Goal: Task Accomplishment & Management: Manage account settings

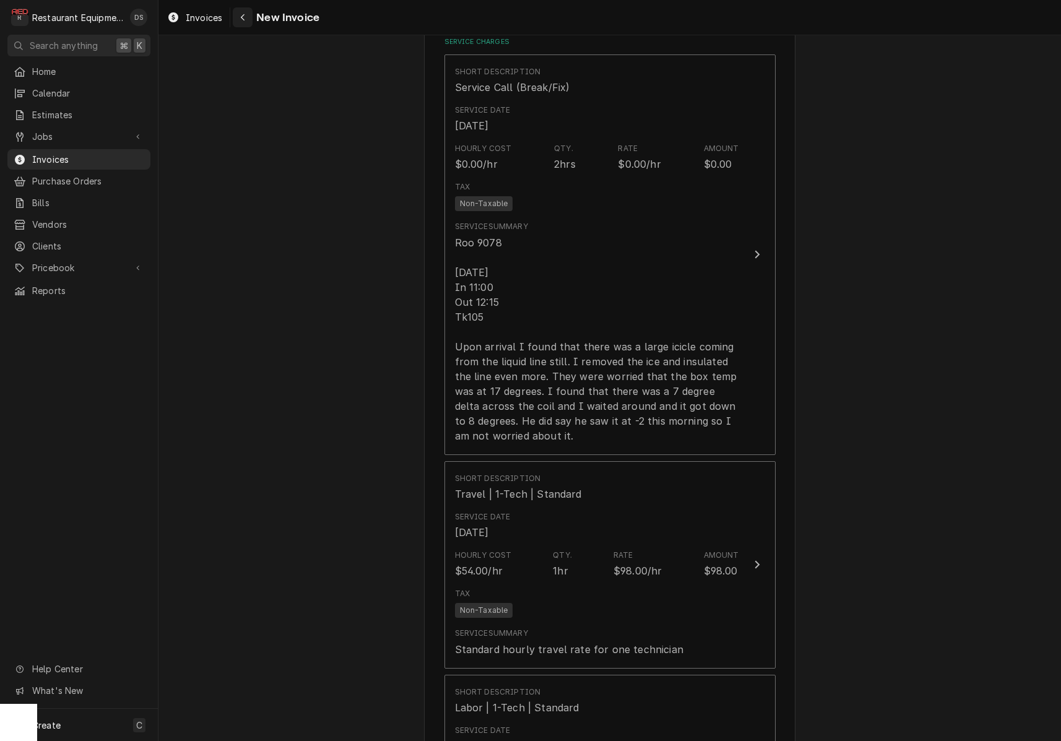
click at [243, 15] on icon "Navigate back" at bounding box center [243, 17] width 4 height 7
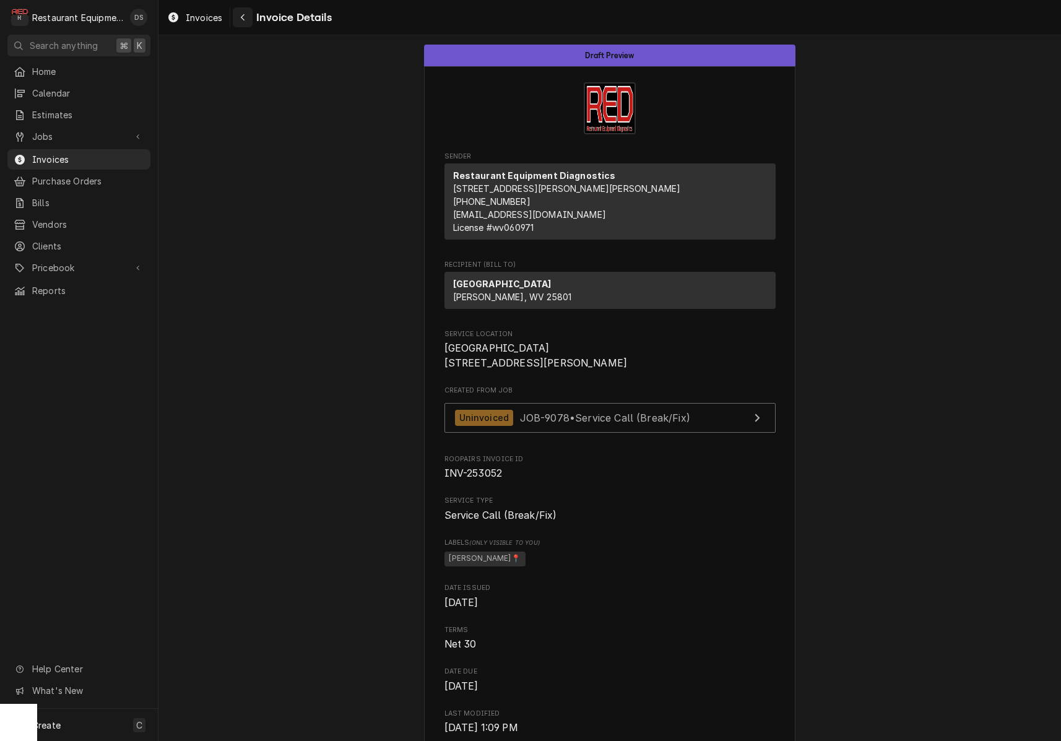
click at [238, 22] on div "Navigate back" at bounding box center [242, 17] width 12 height 12
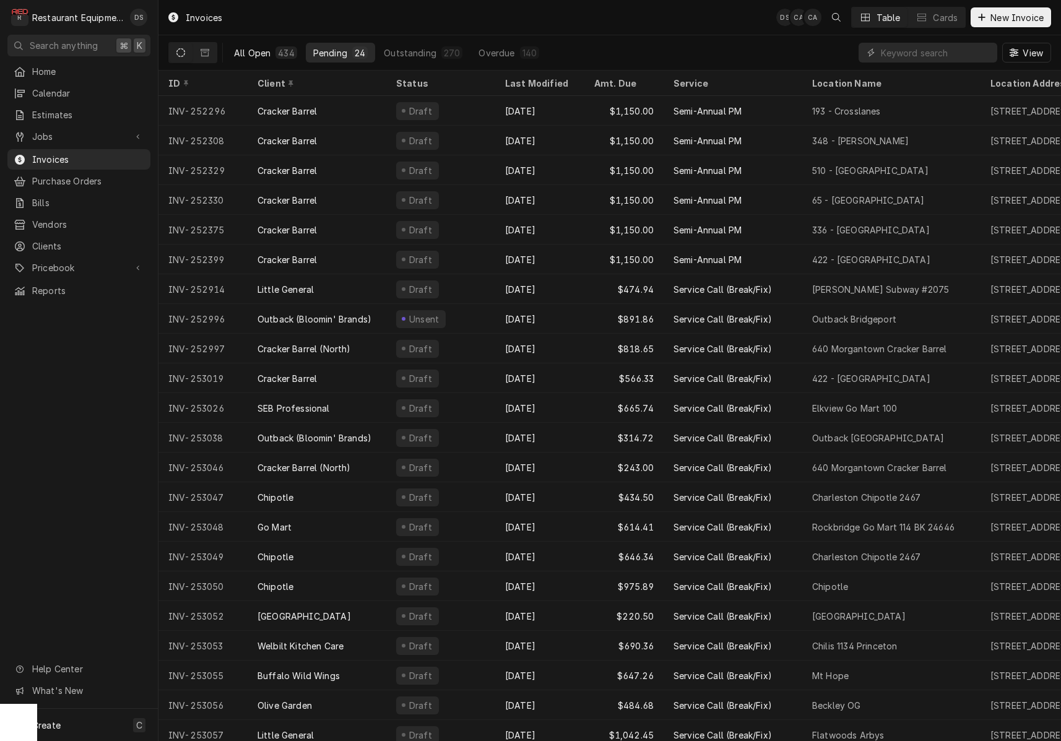
click at [258, 51] on div "All Open" at bounding box center [252, 52] width 37 height 13
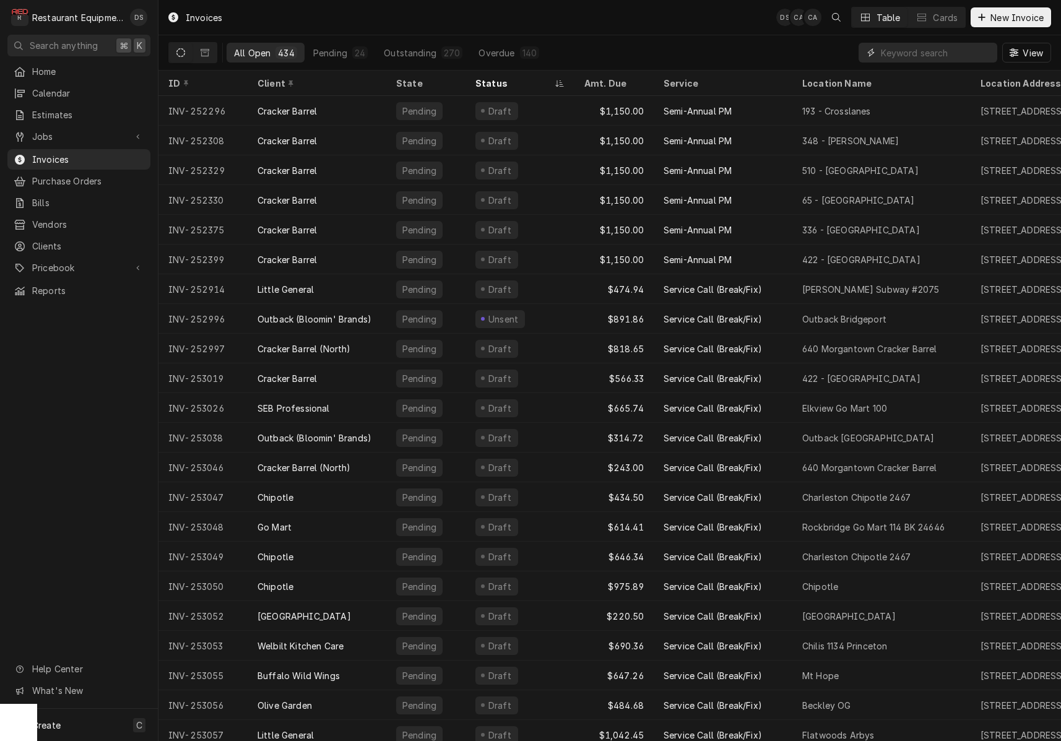
click at [934, 46] on input "Dynamic Content Wrapper" at bounding box center [936, 53] width 110 height 20
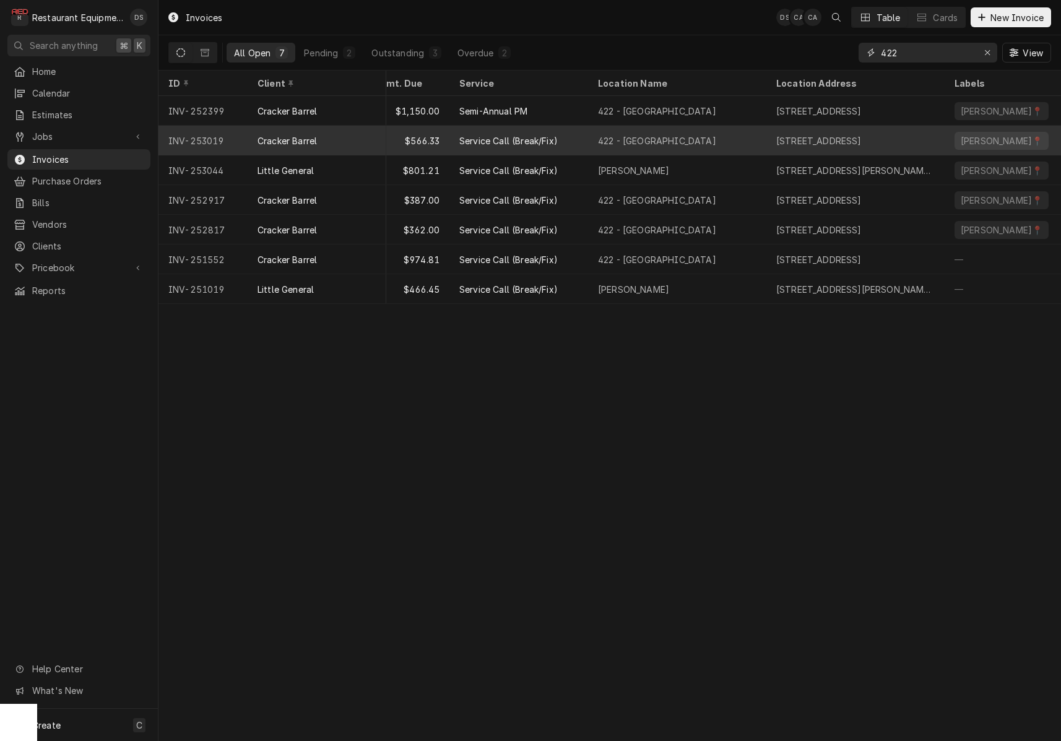
scroll to position [0, 211]
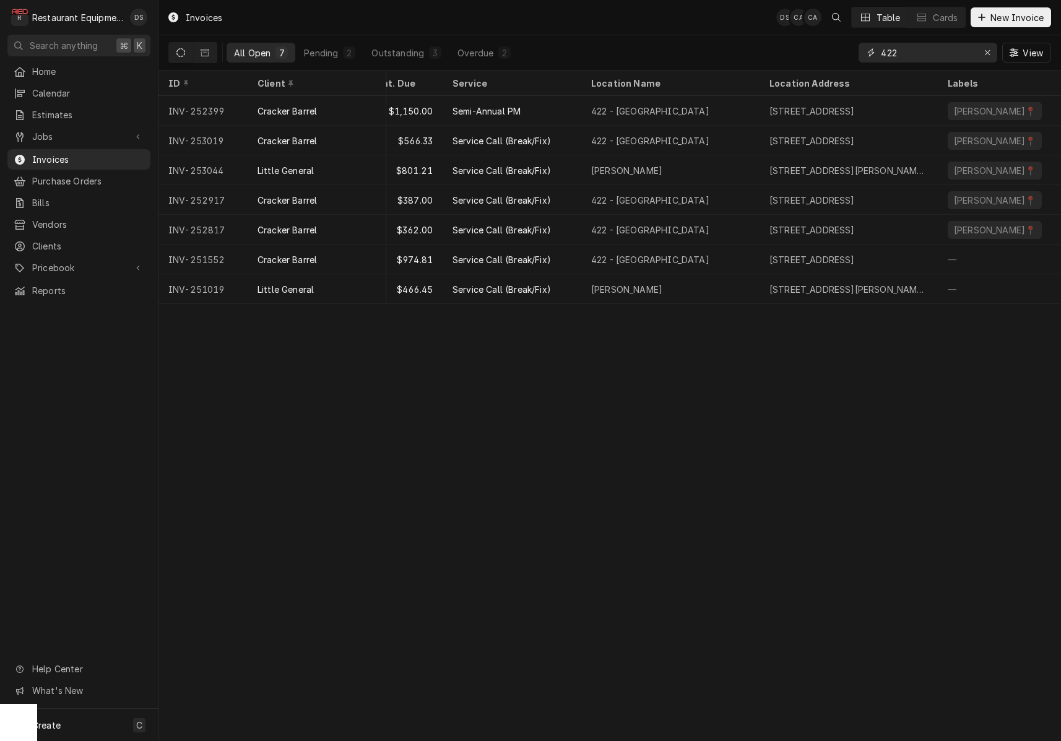
click at [915, 48] on input "422" at bounding box center [927, 53] width 93 height 20
type input "252435"
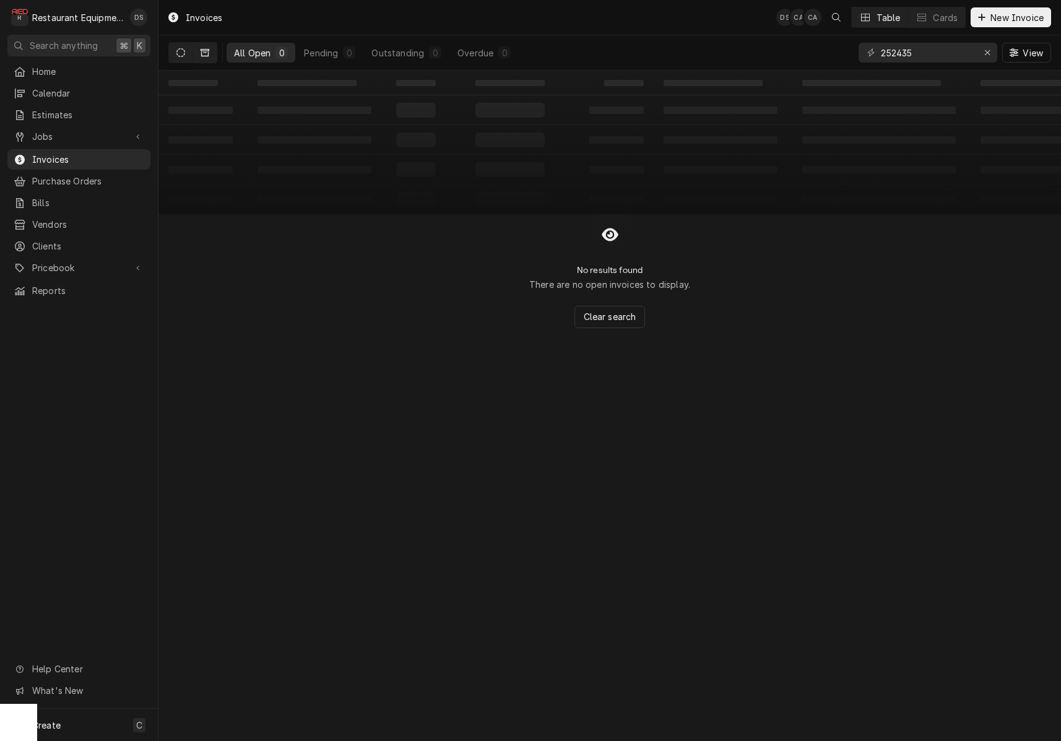
click at [209, 51] on button "Dynamic Content Wrapper" at bounding box center [205, 53] width 24 height 20
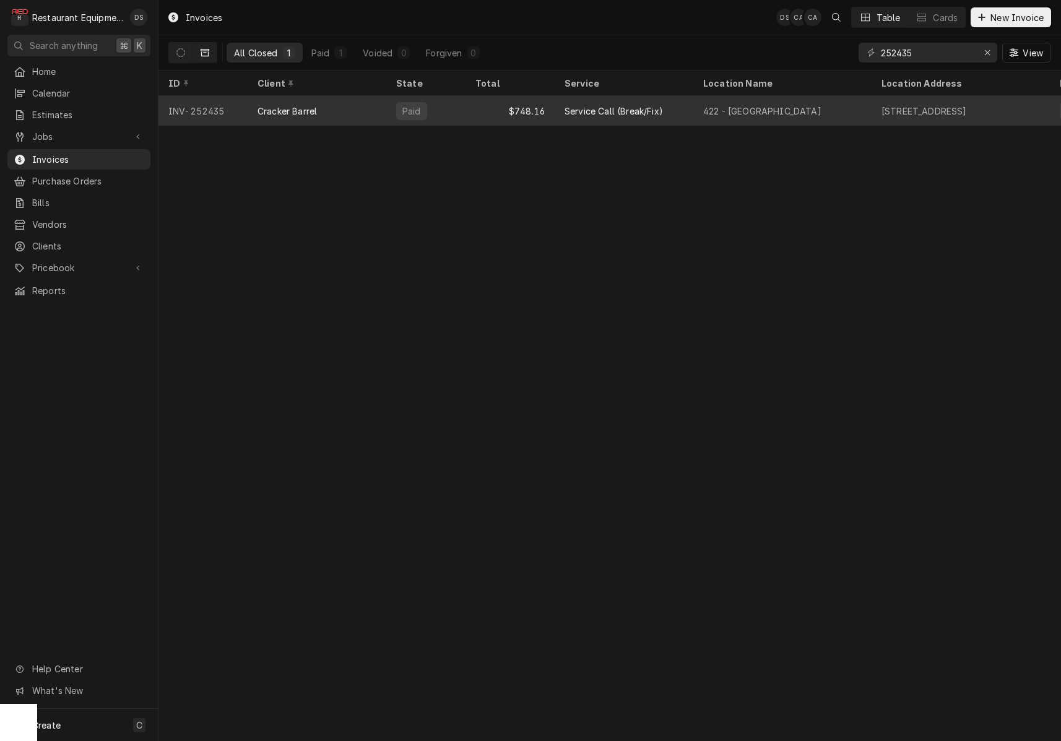
click at [481, 111] on div "$748.16" at bounding box center [510, 111] width 89 height 30
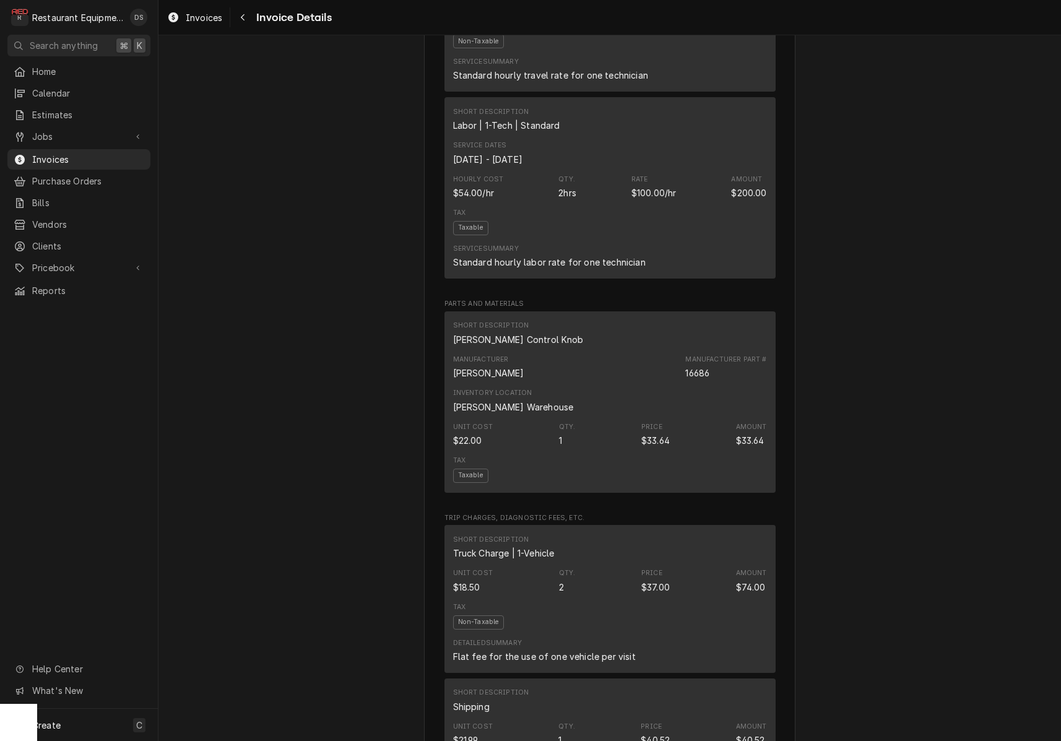
scroll to position [1392, 0]
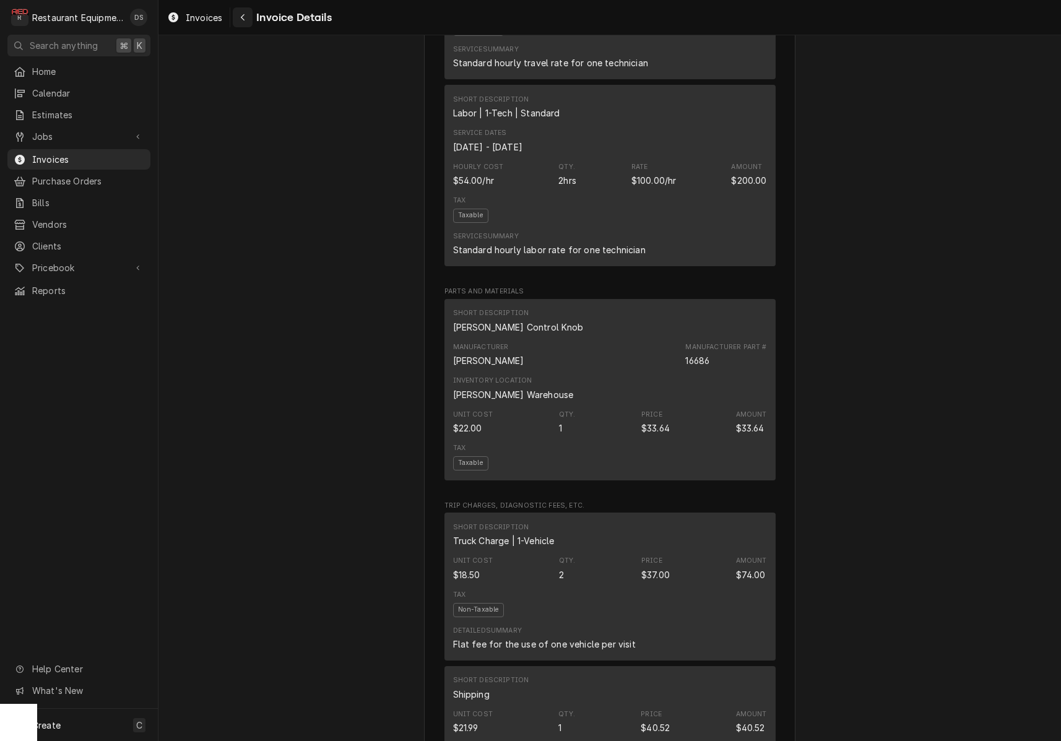
click at [244, 17] on icon "Navigate back" at bounding box center [243, 17] width 6 height 9
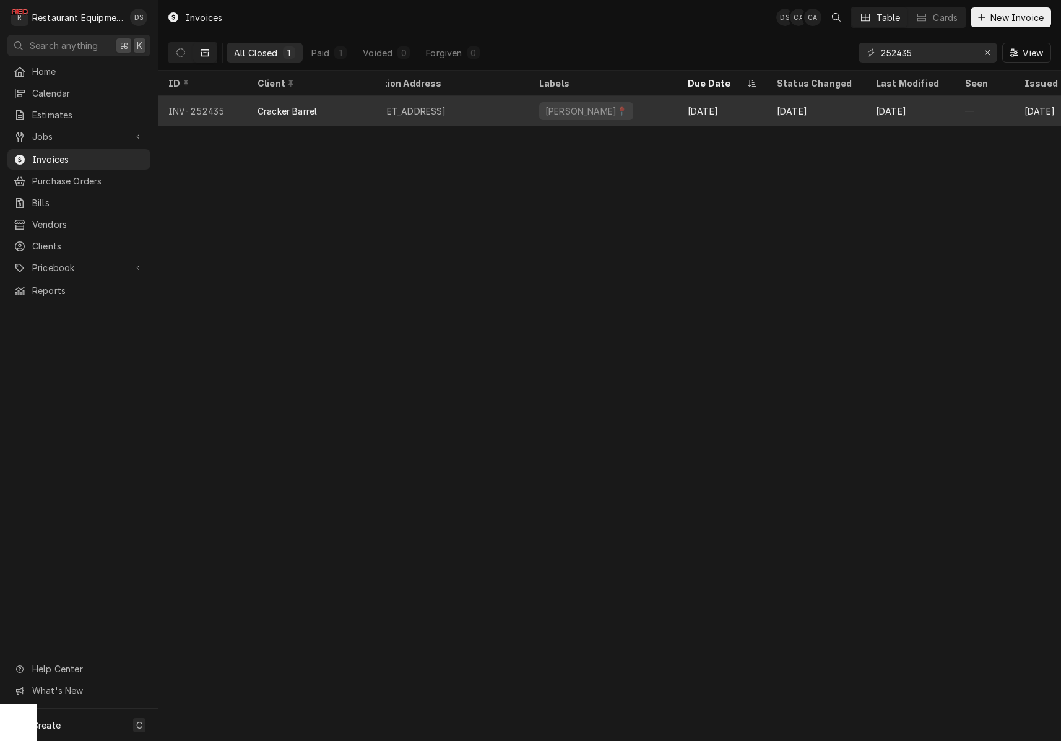
scroll to position [0, 522]
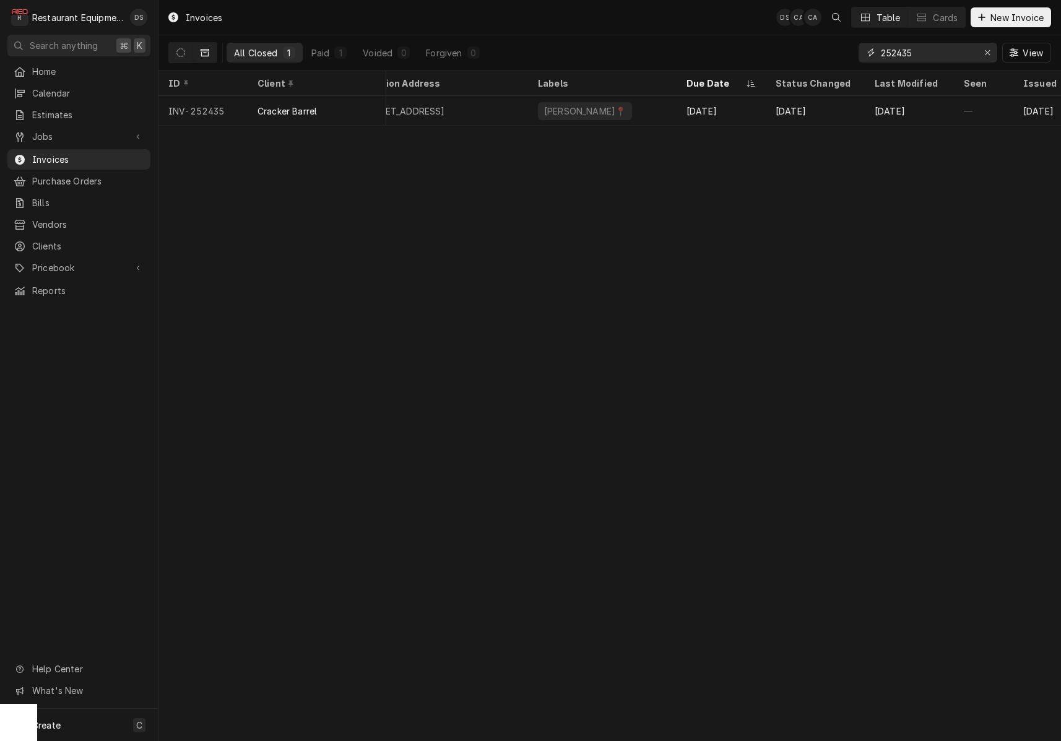
click at [934, 50] on input "252435" at bounding box center [927, 53] width 93 height 20
type input "422"
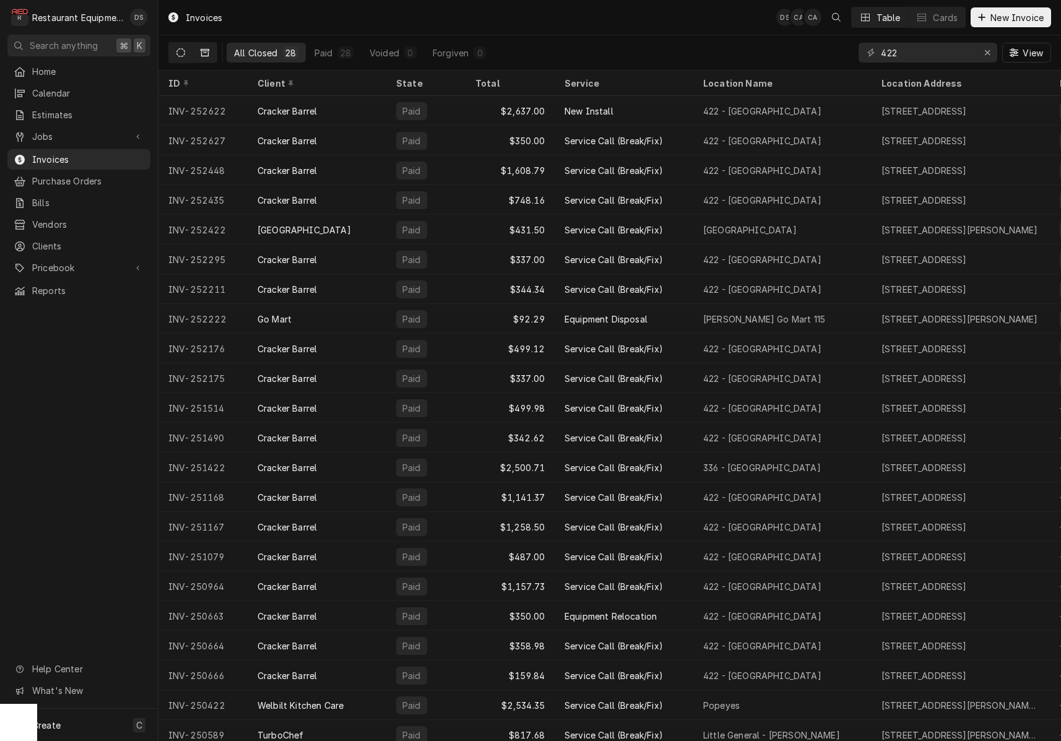
click at [181, 55] on icon "Dynamic Content Wrapper" at bounding box center [180, 52] width 9 height 9
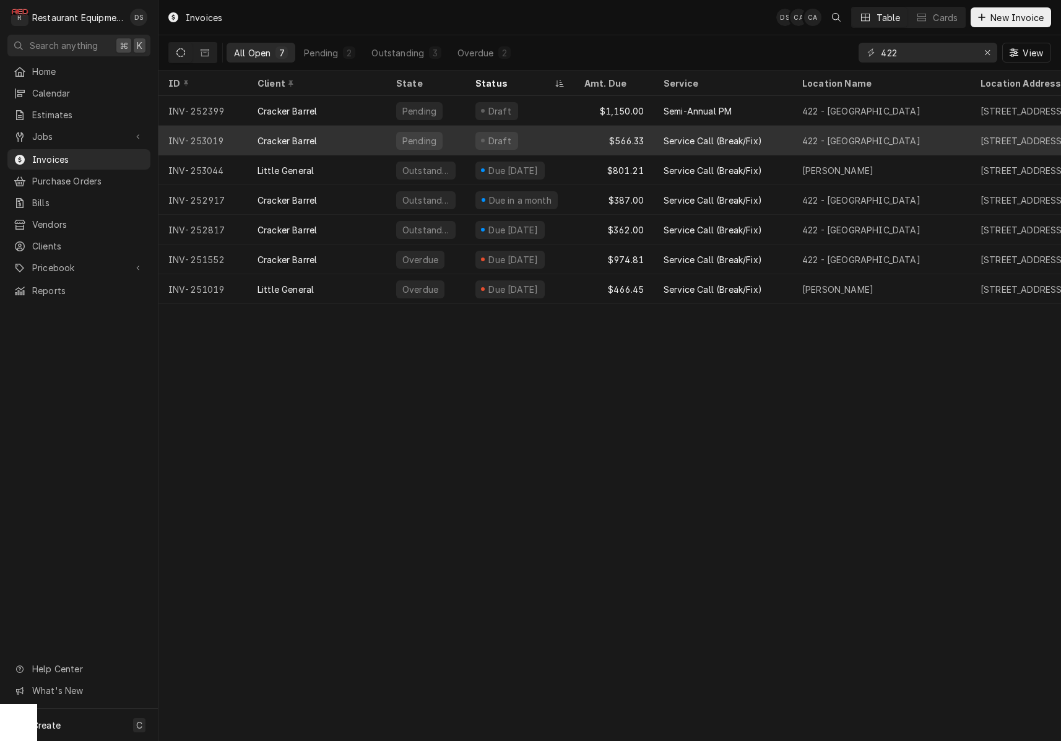
click at [774, 134] on div "Service Call (Break/Fix)" at bounding box center [723, 141] width 139 height 30
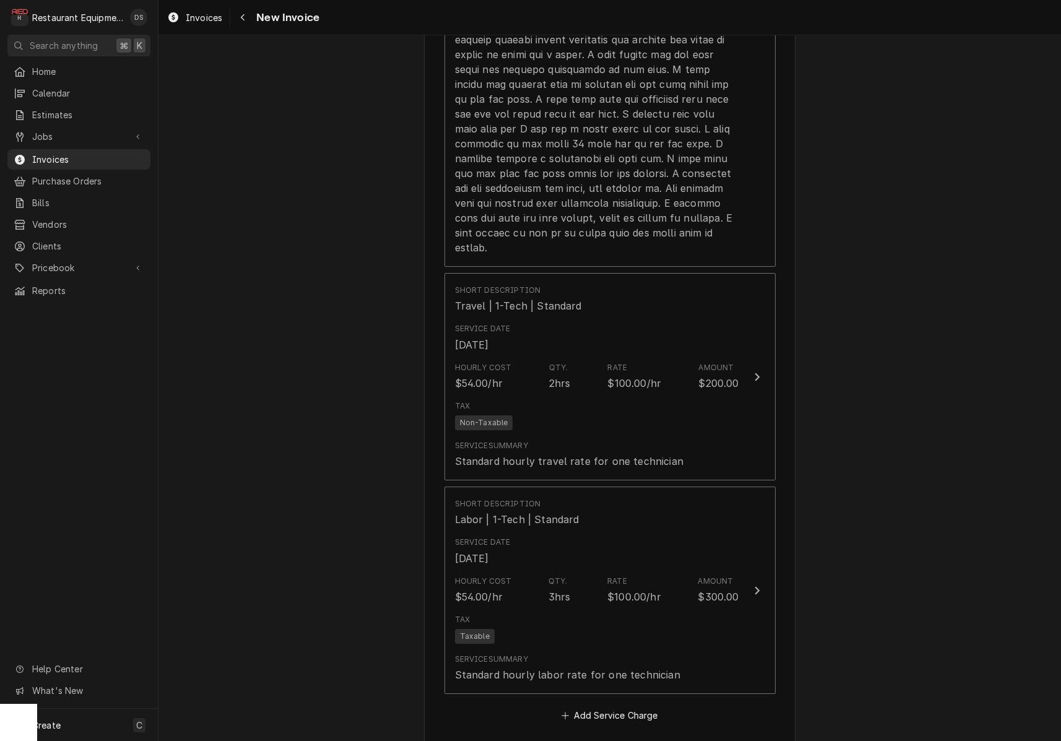
scroll to position [1223, 0]
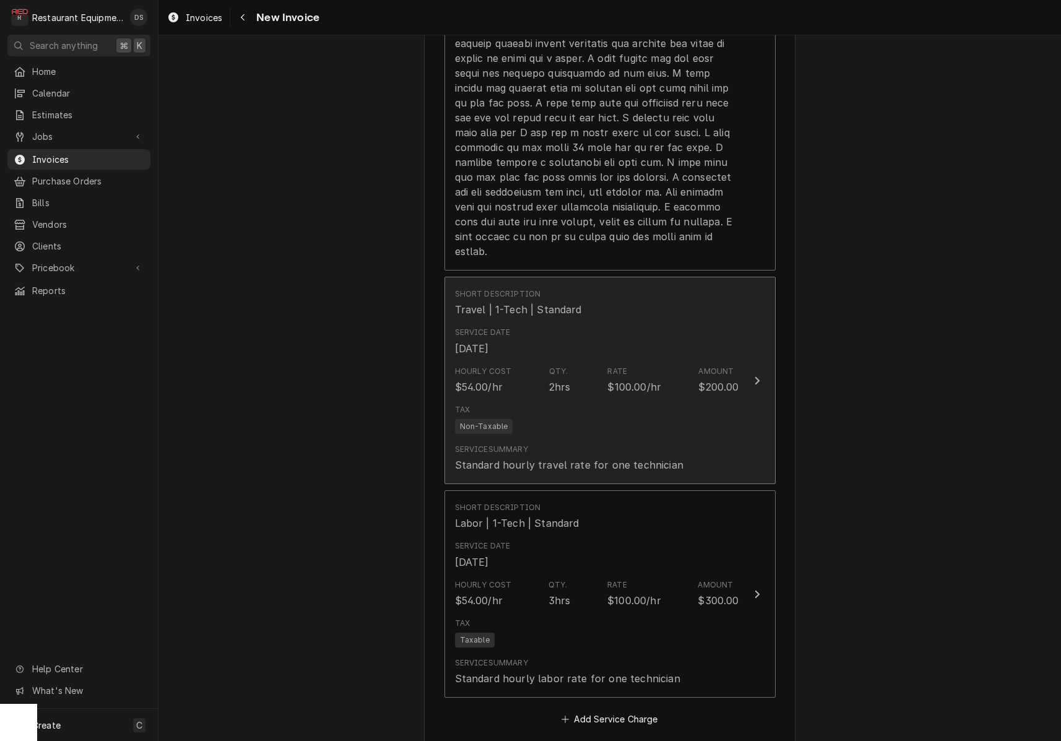
click at [633, 322] on div "Service Date Oct 2, 2025" at bounding box center [597, 341] width 284 height 38
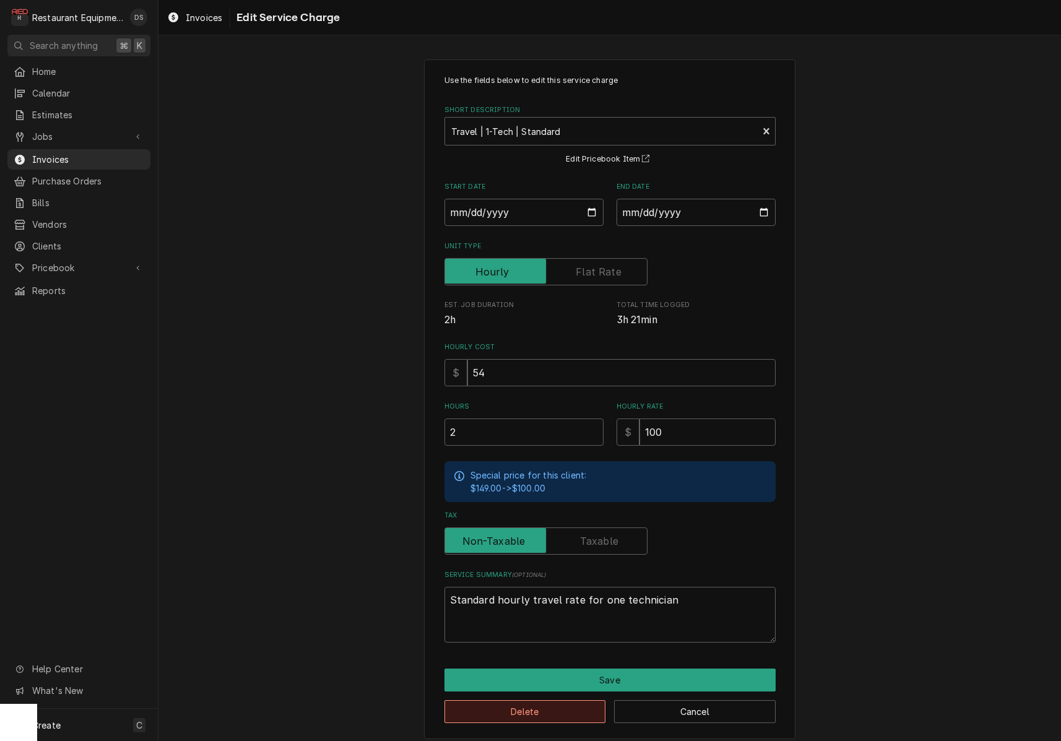
click at [566, 703] on button "Delete" at bounding box center [525, 711] width 162 height 23
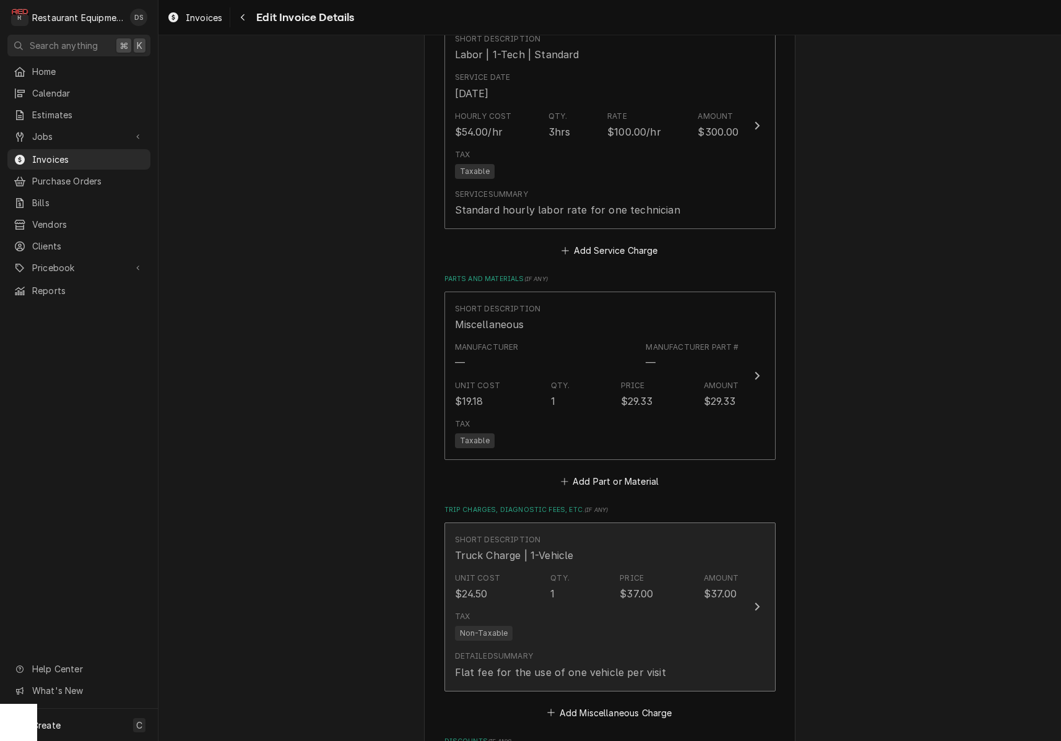
scroll to position [1478, 0]
click at [615, 567] on div "Unit Cost $24.50 Qty. 1 Price $37.00 Amount $37.00" at bounding box center [597, 586] width 284 height 38
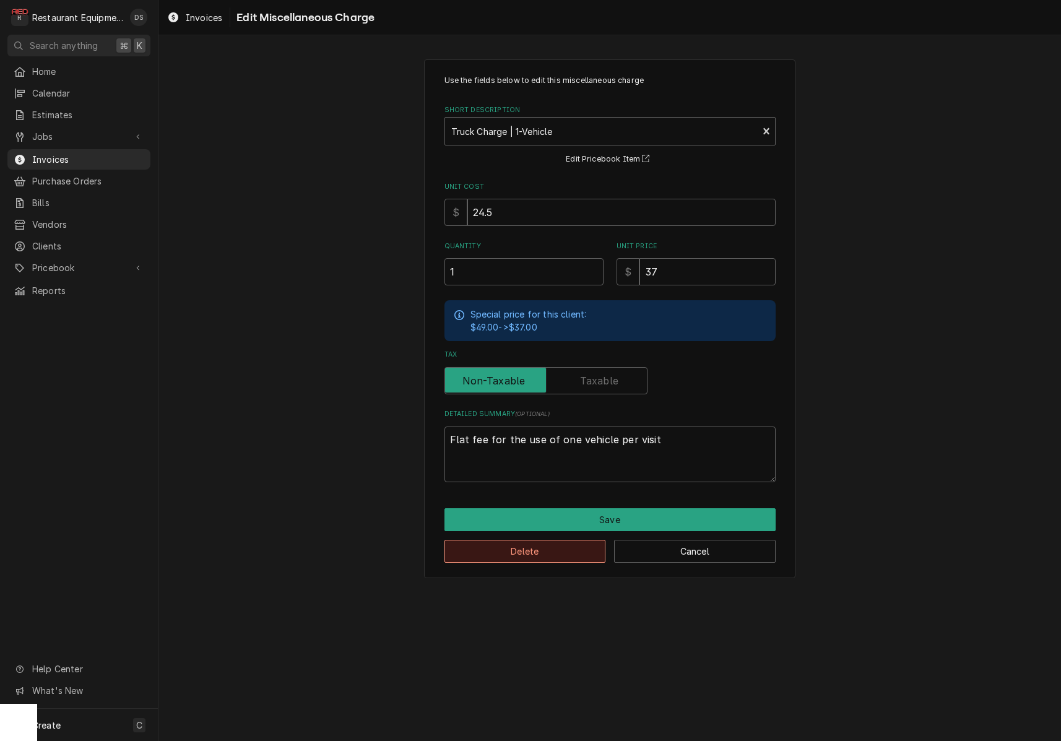
click at [548, 546] on button "Delete" at bounding box center [525, 551] width 162 height 23
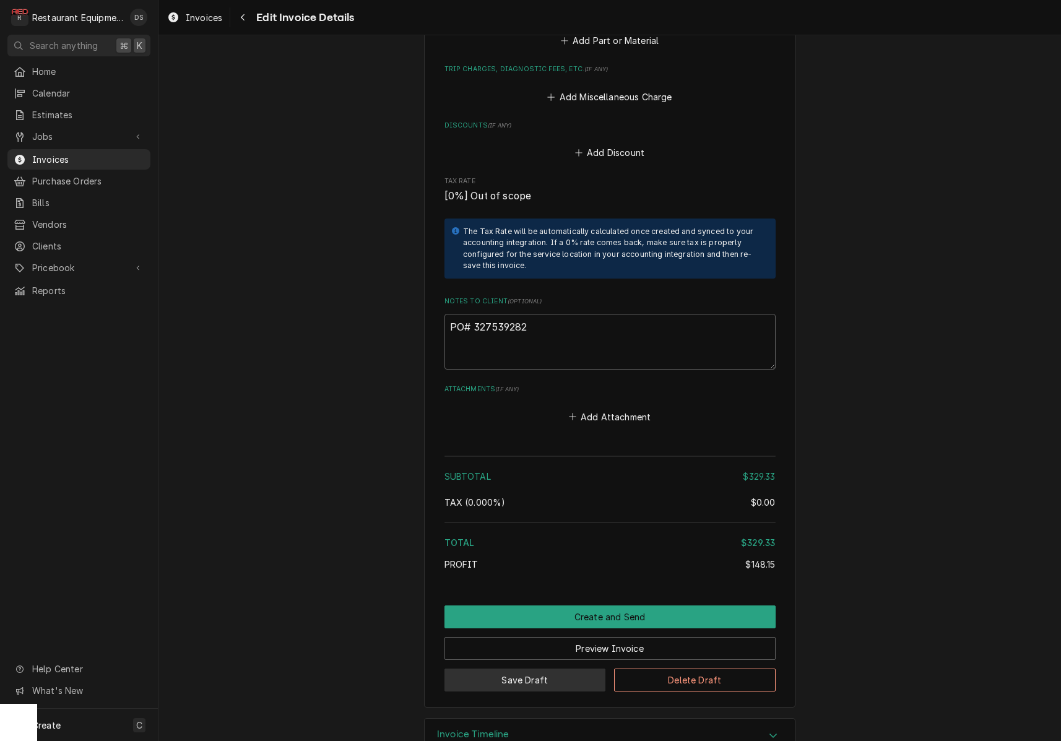
click at [555, 669] on button "Save Draft" at bounding box center [525, 680] width 162 height 23
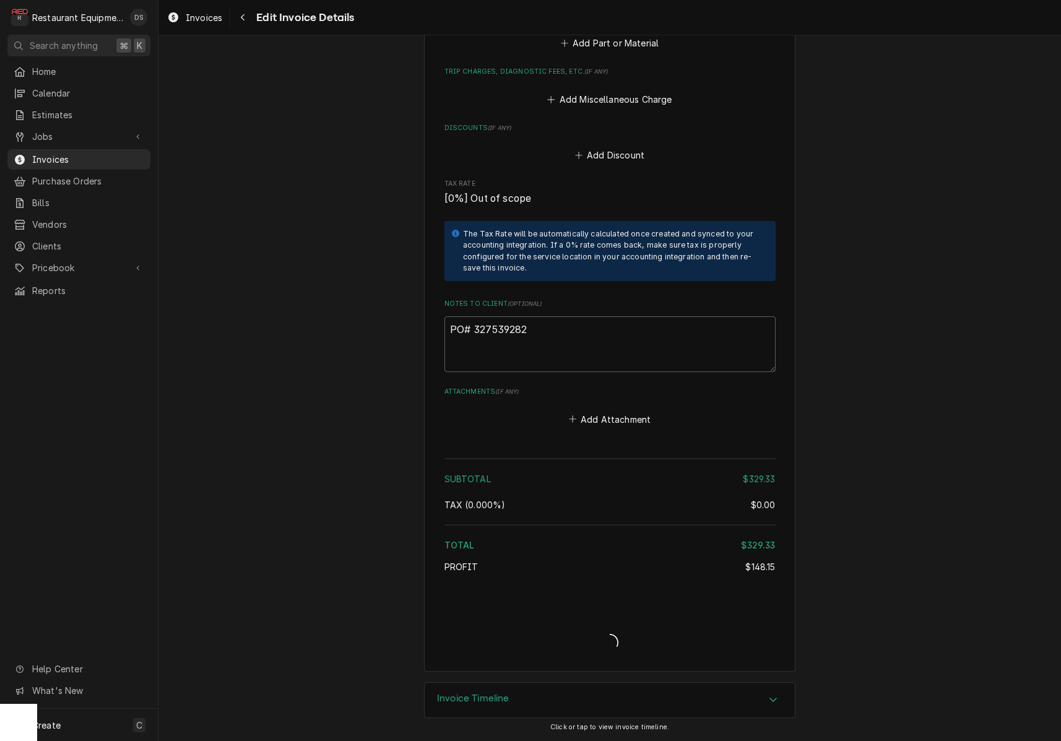
type textarea "x"
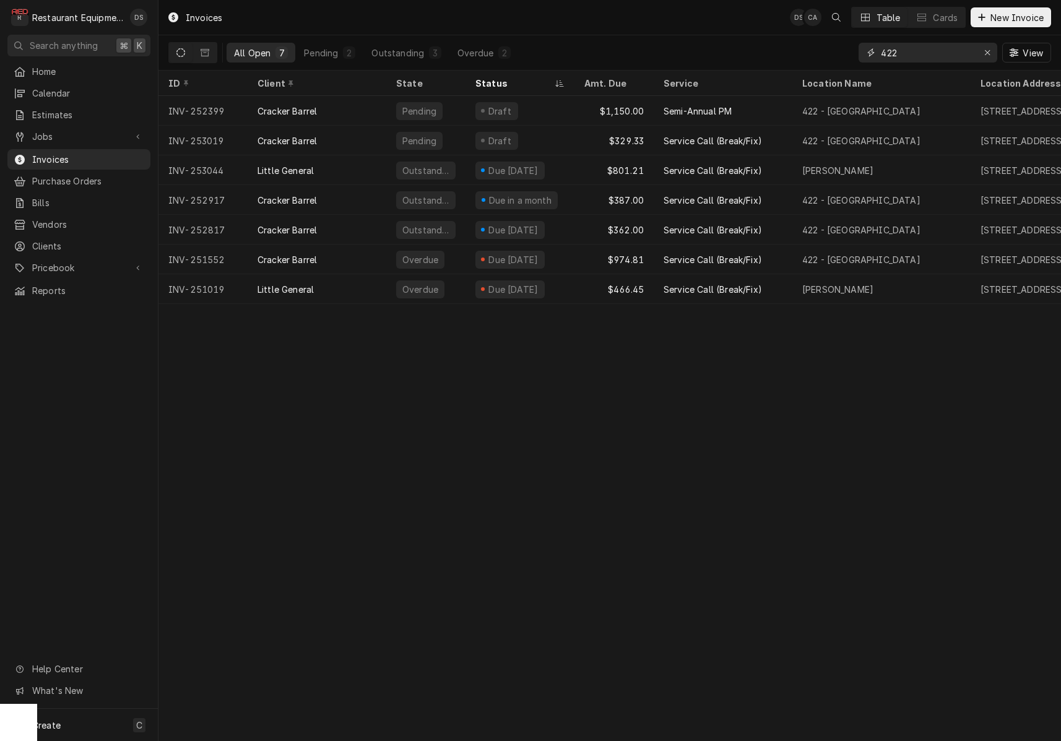
click at [982, 50] on div "Erase input" at bounding box center [987, 52] width 12 height 12
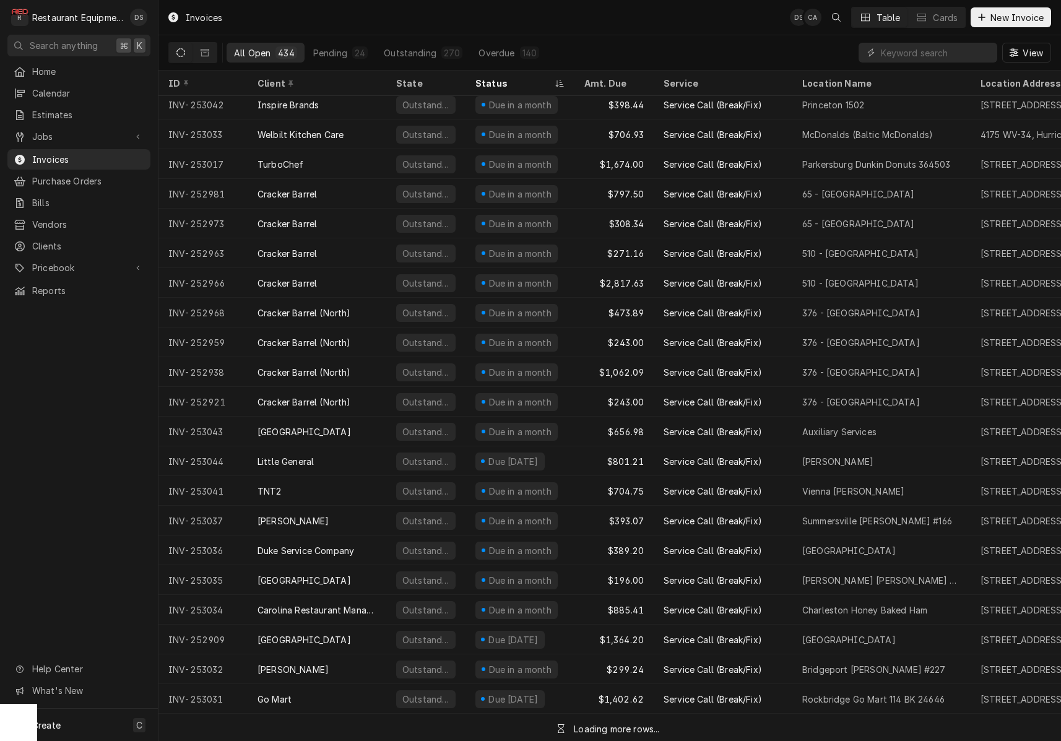
scroll to position [868, 0]
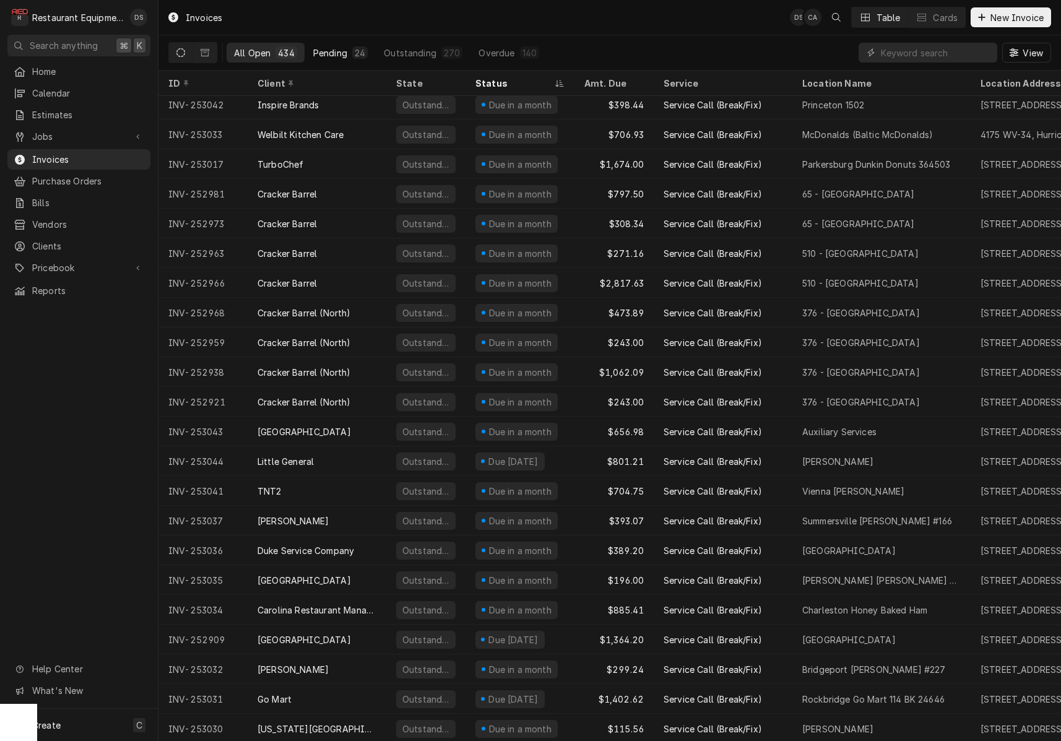
click at [337, 56] on div "Pending" at bounding box center [330, 52] width 34 height 13
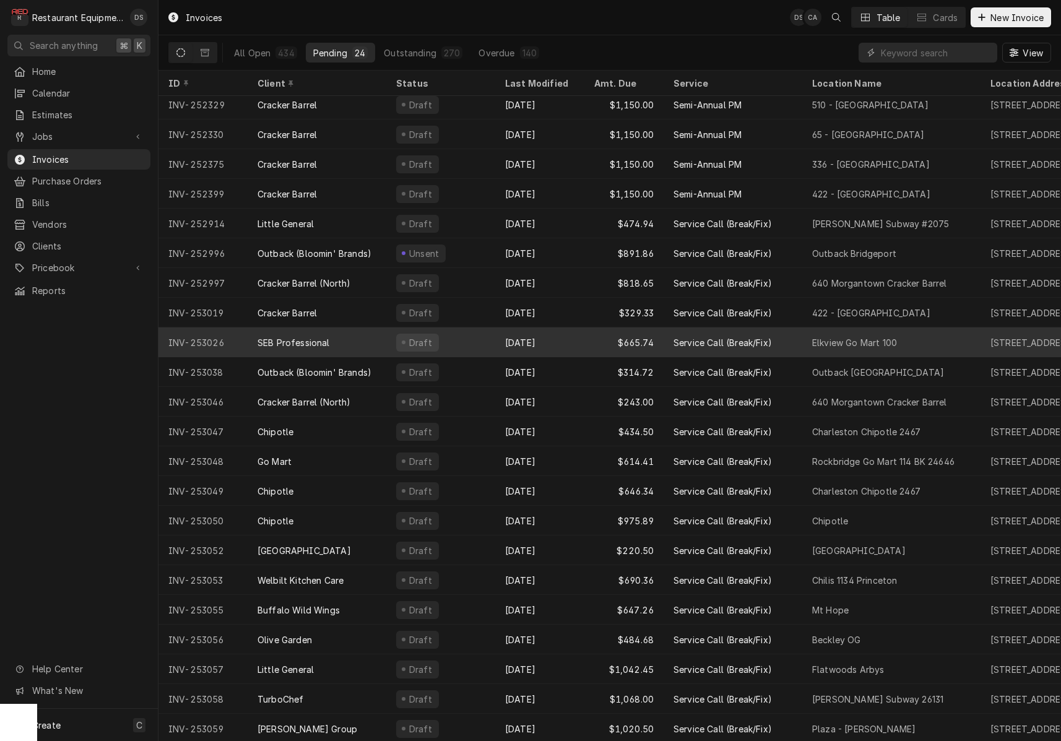
scroll to position [65, 0]
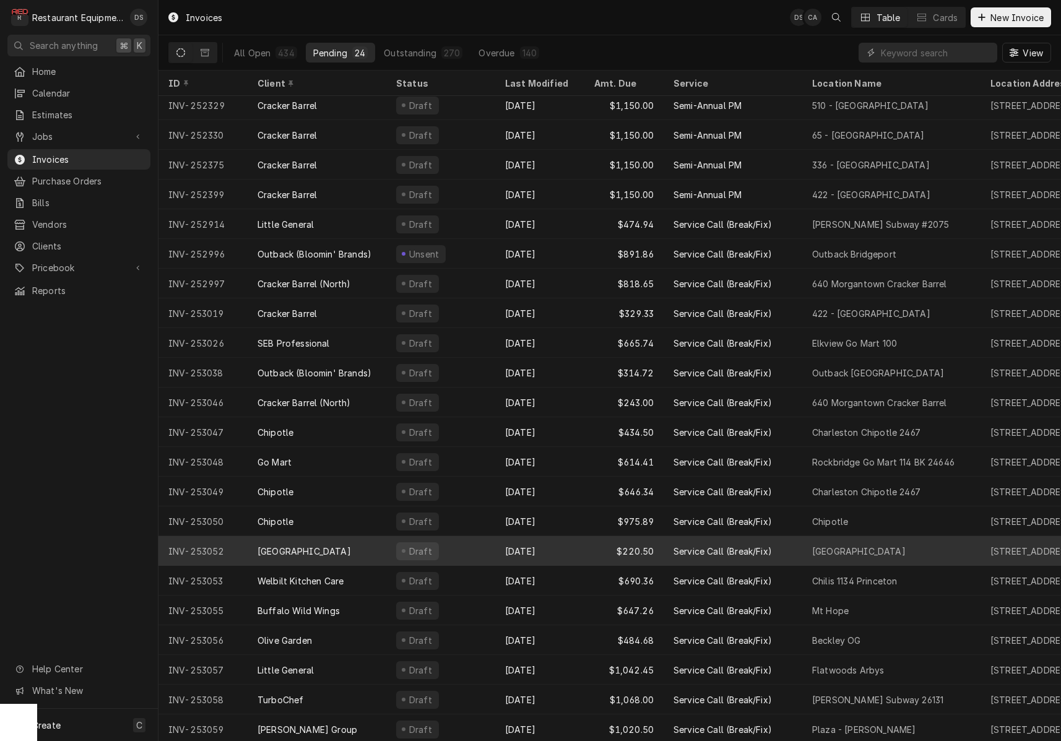
click at [461, 547] on div "Draft" at bounding box center [440, 551] width 109 height 30
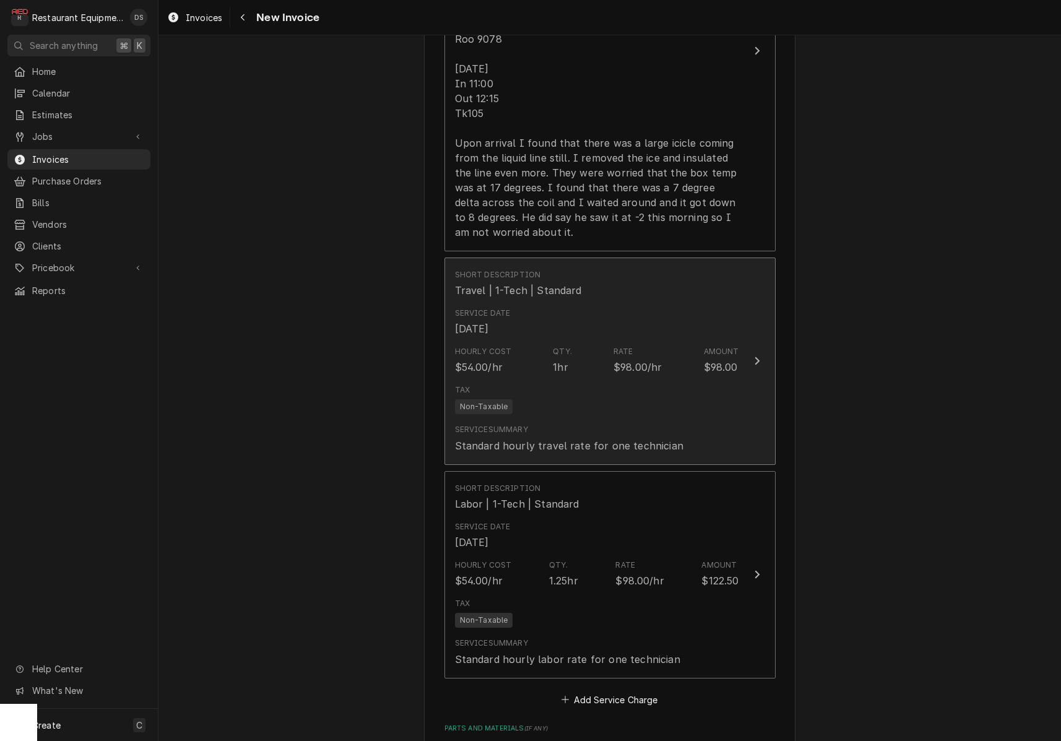
scroll to position [1296, 0]
click at [550, 388] on div "Tax Non-Taxable" at bounding box center [597, 397] width 284 height 40
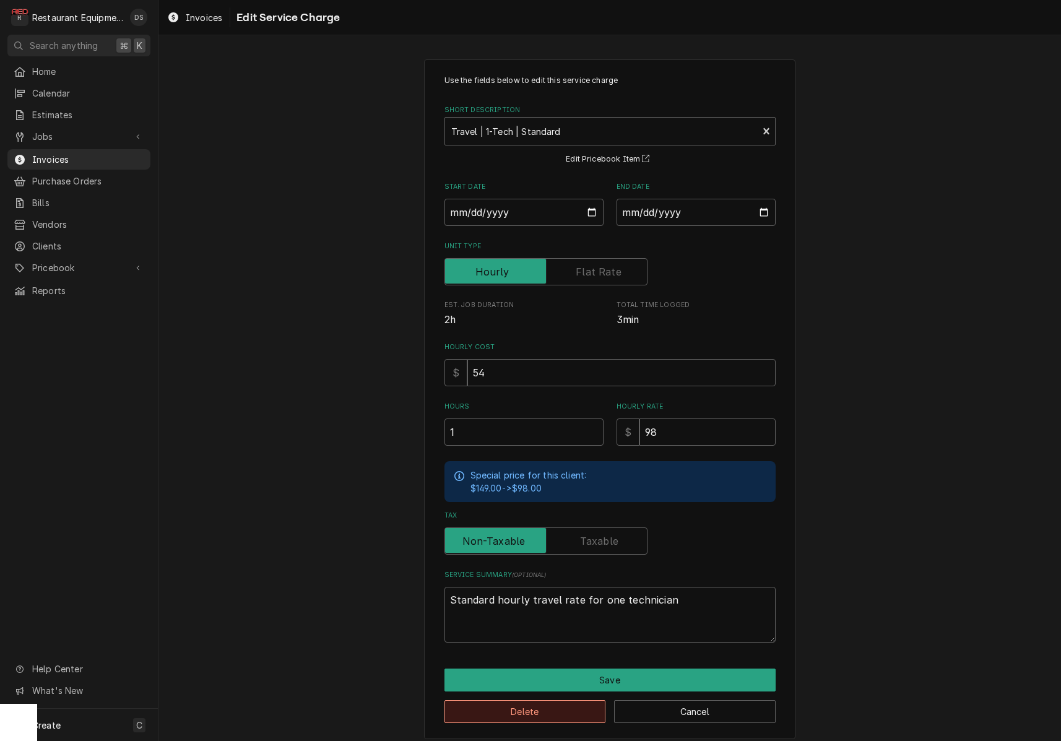
click at [548, 704] on button "Delete" at bounding box center [525, 711] width 162 height 23
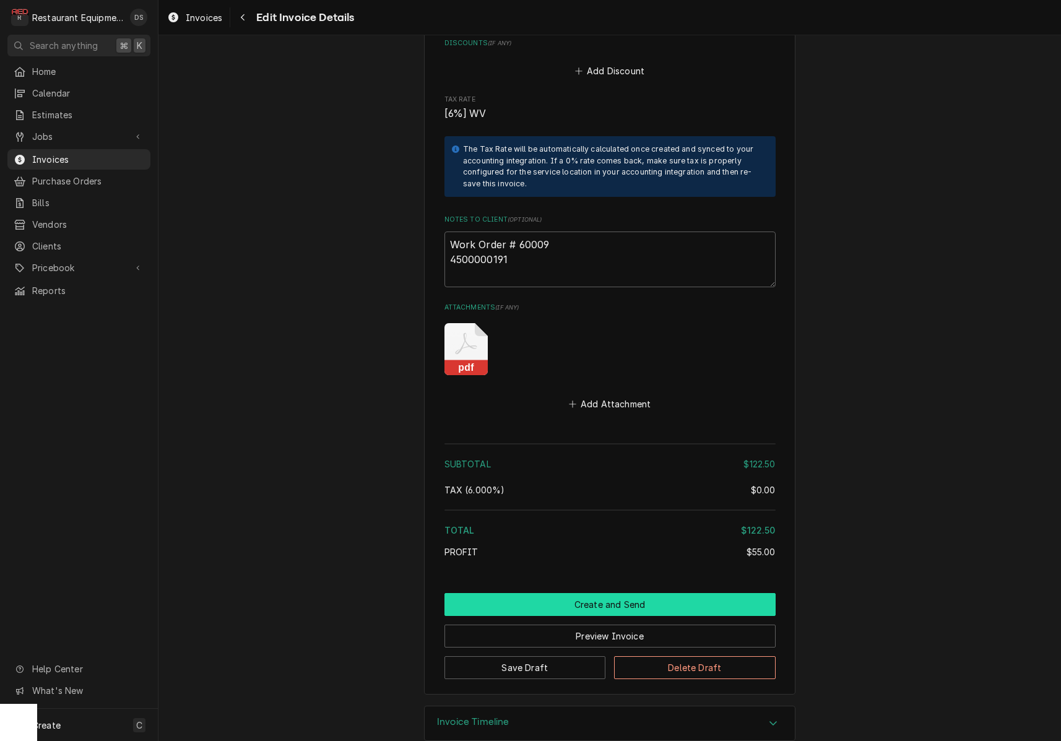
click at [605, 593] on button "Create and Send" at bounding box center [609, 604] width 331 height 23
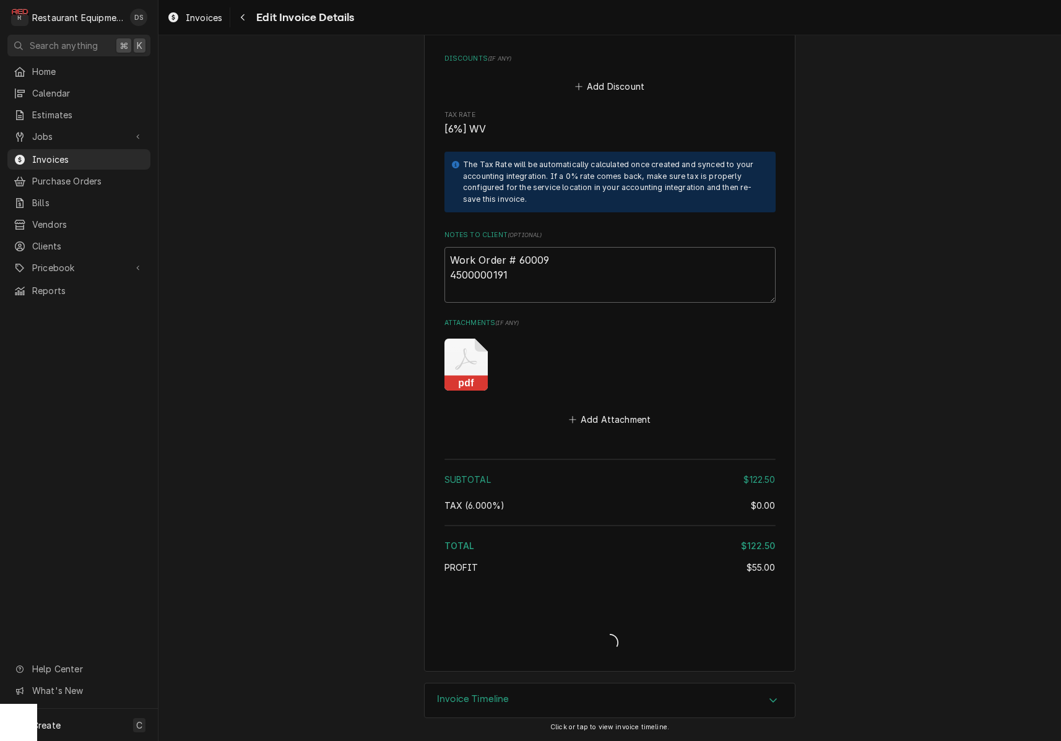
scroll to position [1838, 0]
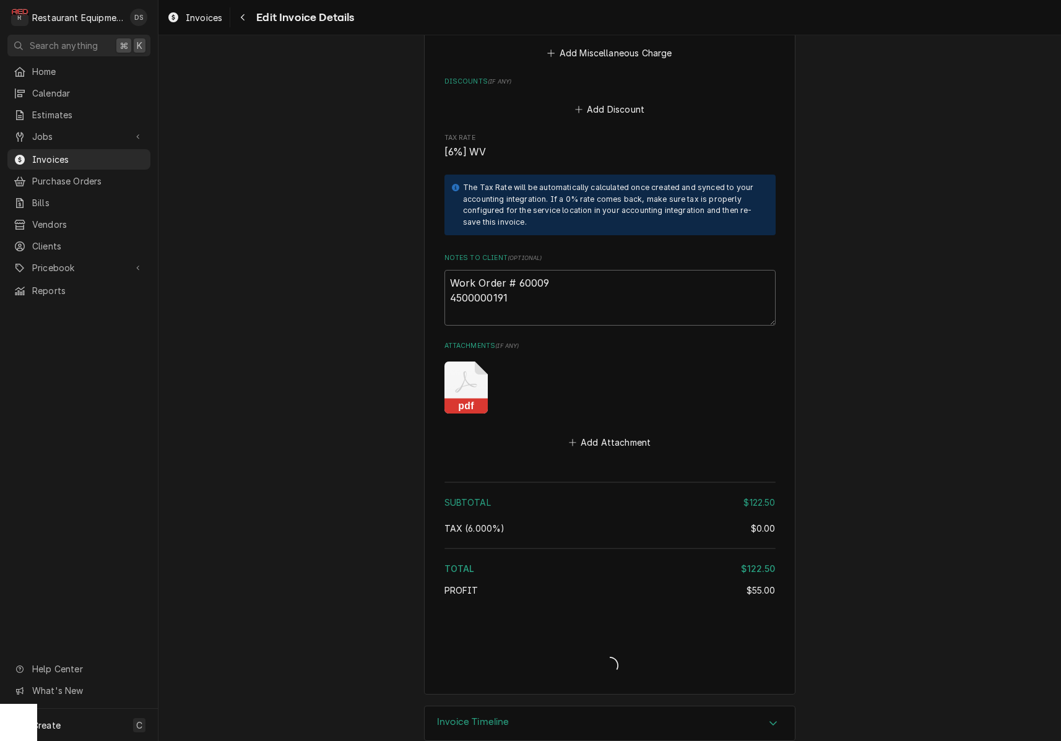
type textarea "x"
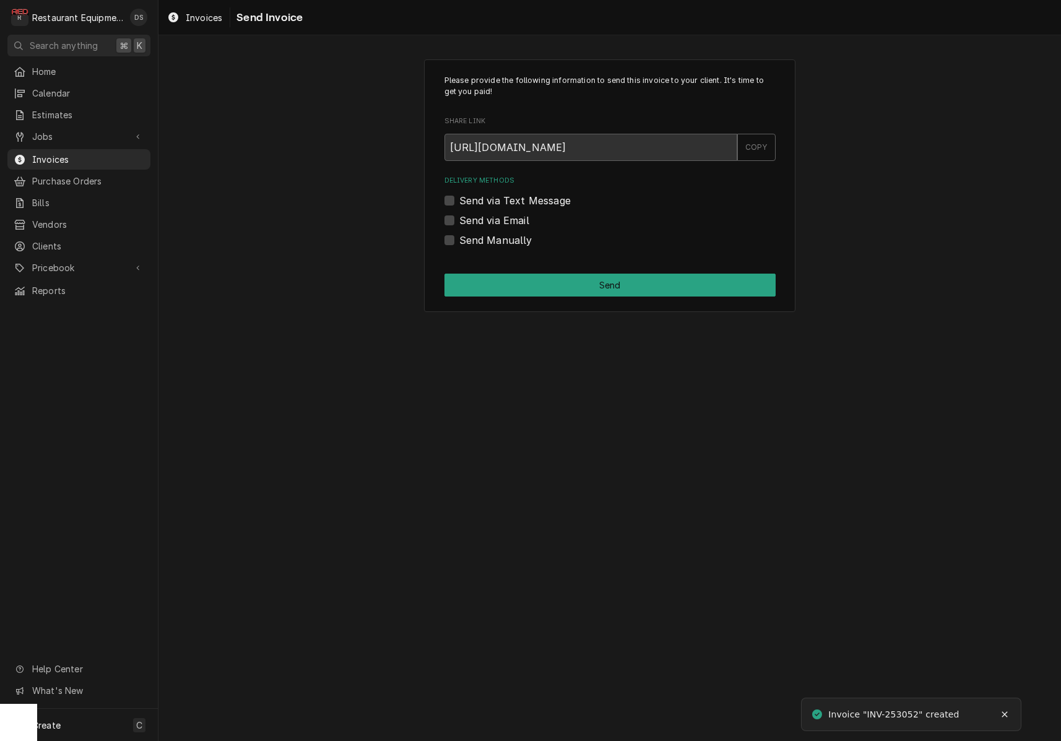
click at [459, 219] on label "Send via Email" at bounding box center [494, 220] width 70 height 15
click at [459, 219] on input "Send via Email" at bounding box center [624, 226] width 331 height 27
checkbox input "true"
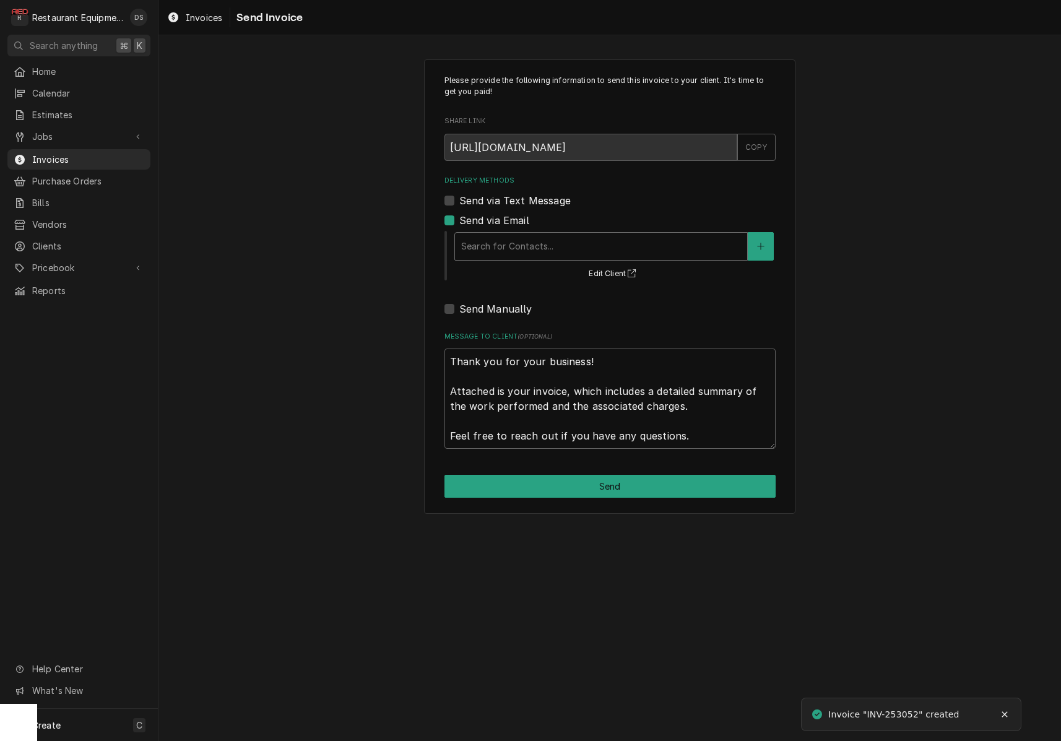
click at [553, 253] on div "Delivery Methods" at bounding box center [601, 246] width 280 height 22
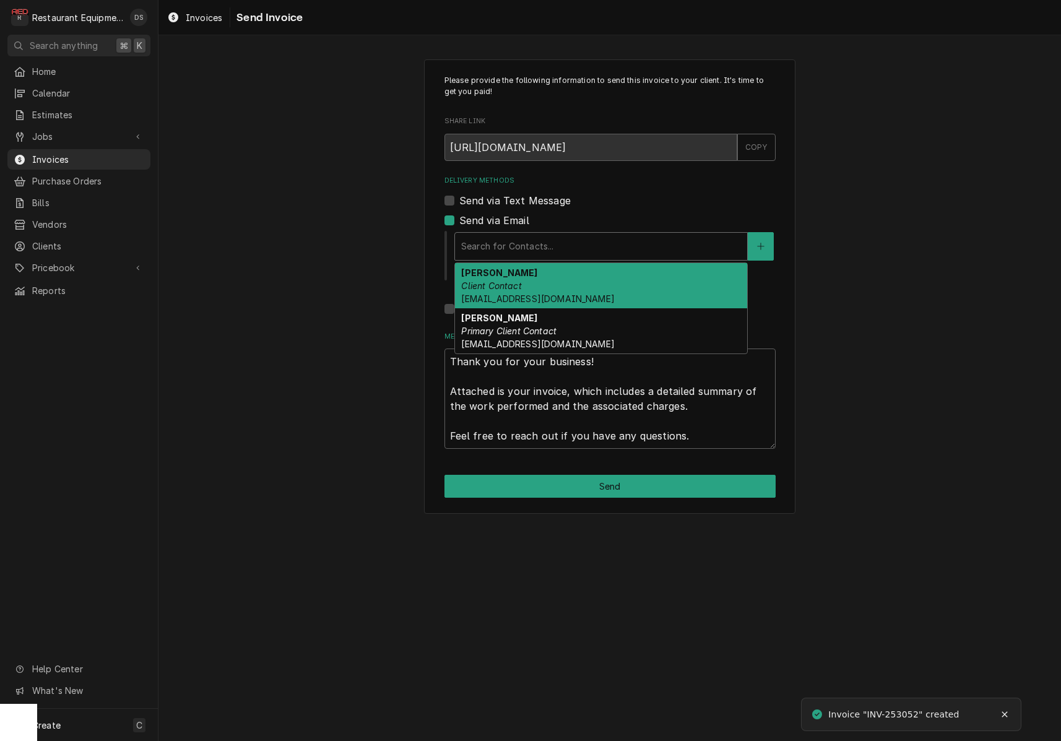
drag, startPoint x: 567, startPoint y: 295, endPoint x: 630, endPoint y: 258, distance: 73.3
click at [567, 294] on div "Darlene McNeal Client Contact smcneel@k12.wv.us" at bounding box center [601, 285] width 292 height 45
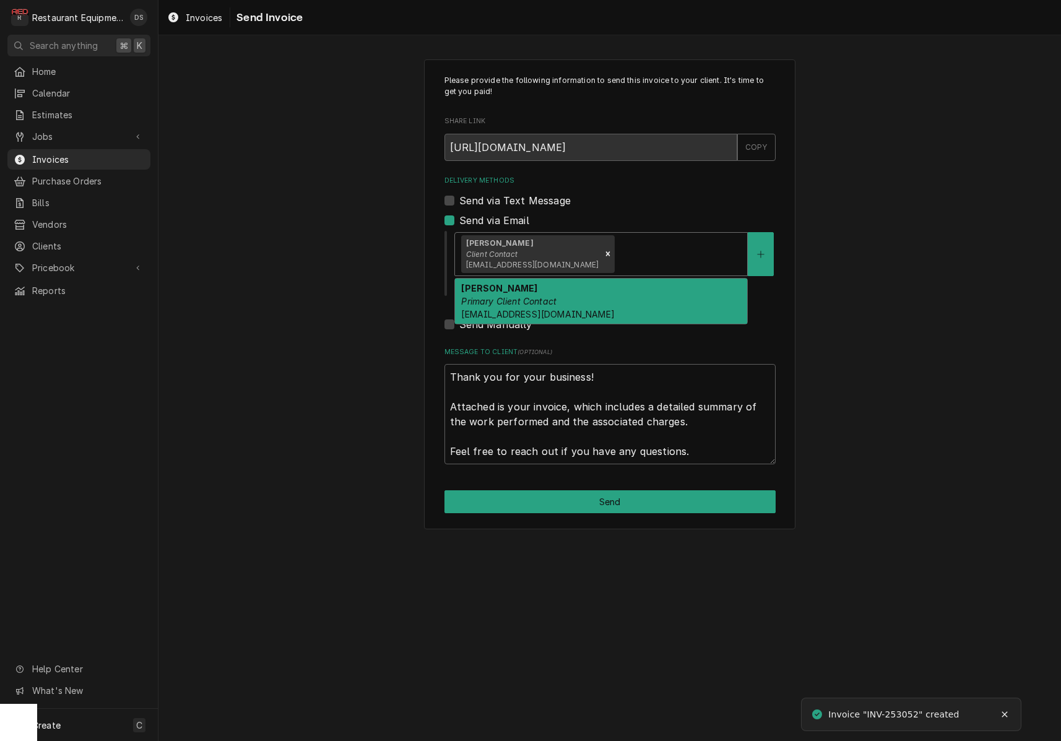
click at [641, 249] on div "Delivery Methods" at bounding box center [679, 254] width 124 height 22
click at [628, 280] on div "Malati Reeve Primary Client Contact mreeve@k12.wv.us" at bounding box center [601, 301] width 292 height 45
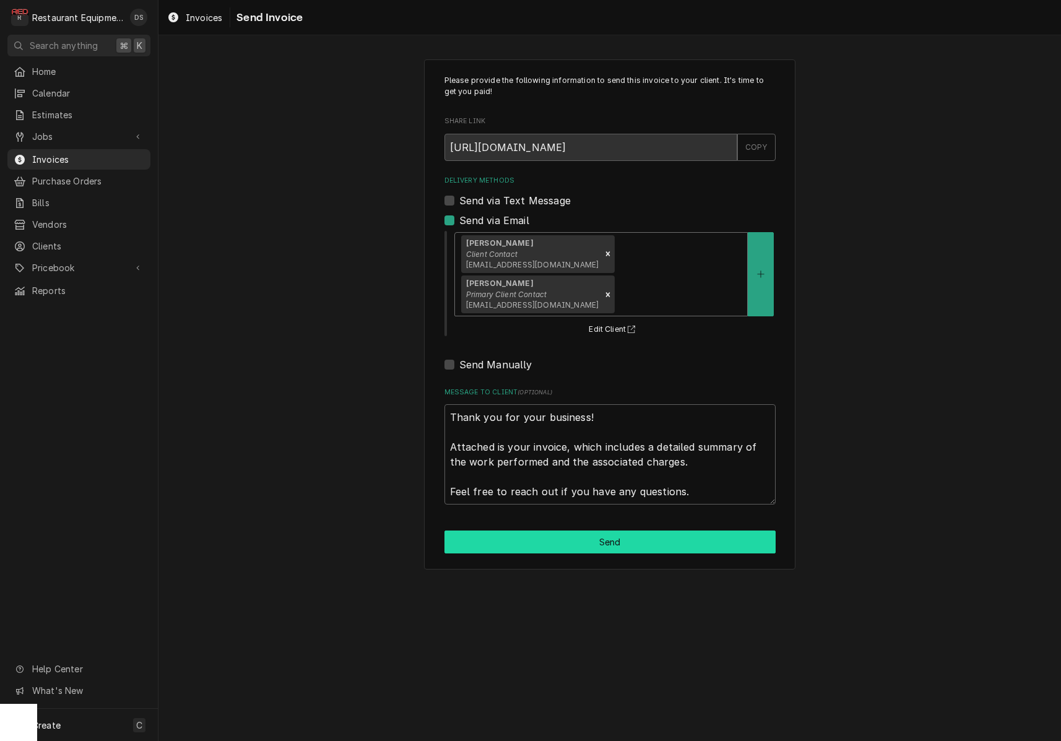
click at [628, 531] on button "Send" at bounding box center [609, 542] width 331 height 23
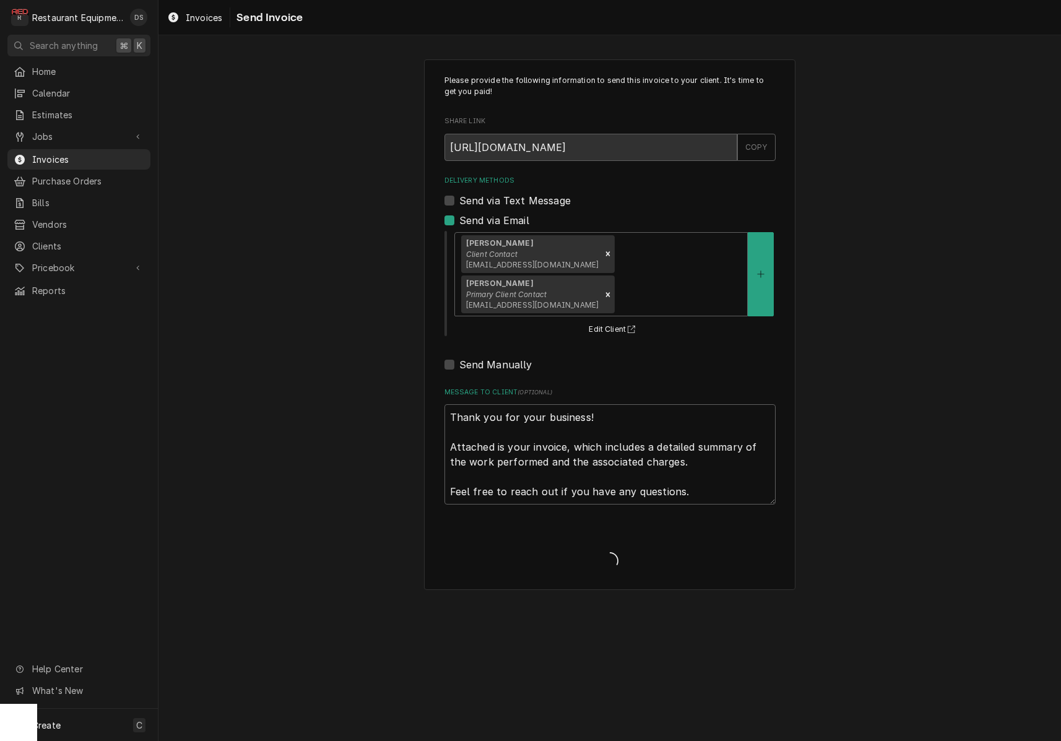
type textarea "x"
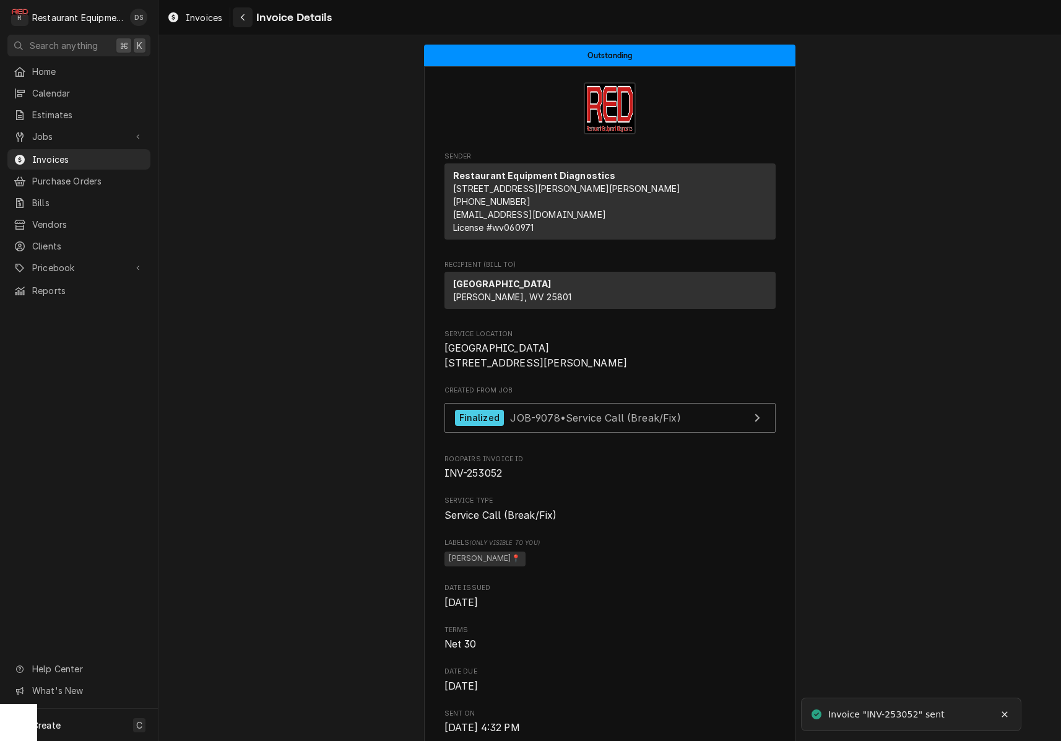
click at [240, 14] on div "Navigate back" at bounding box center [242, 17] width 12 height 12
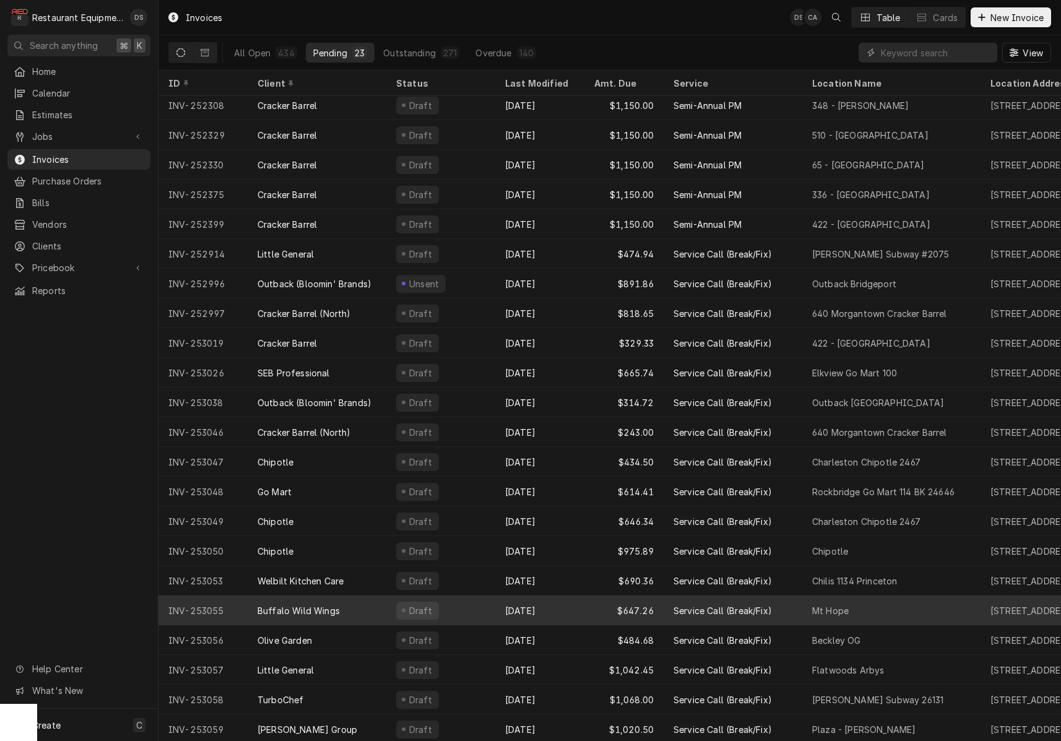
click at [458, 603] on div "Draft" at bounding box center [440, 611] width 109 height 30
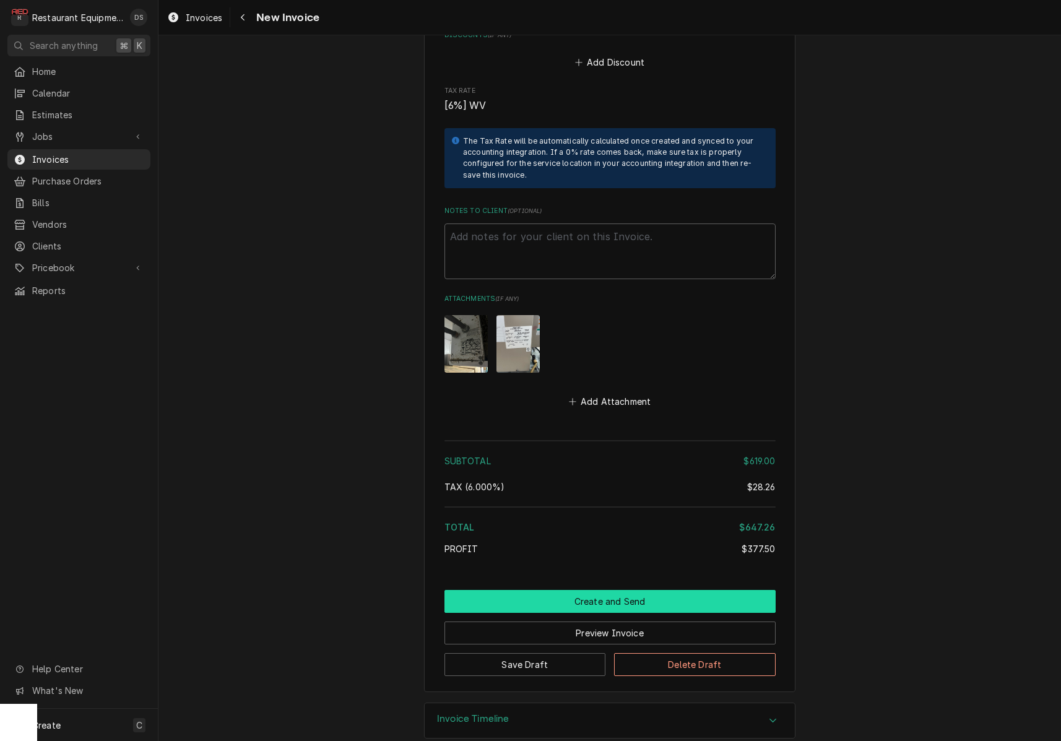
click at [586, 590] on button "Create and Send" at bounding box center [609, 601] width 331 height 23
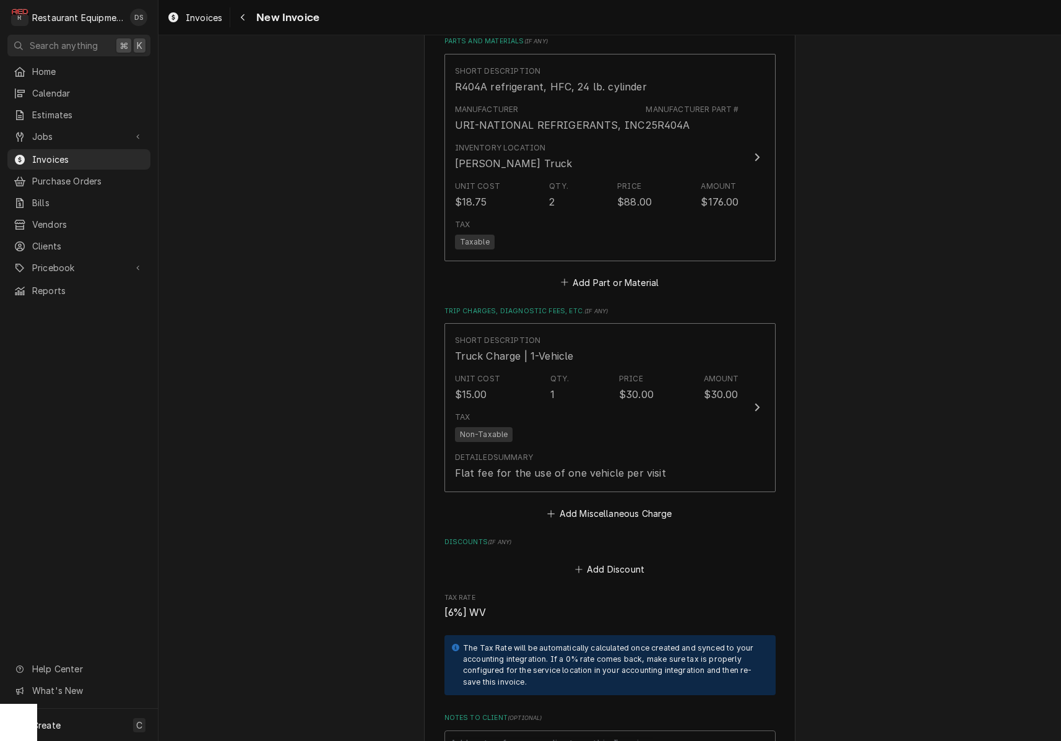
scroll to position [1631, 0]
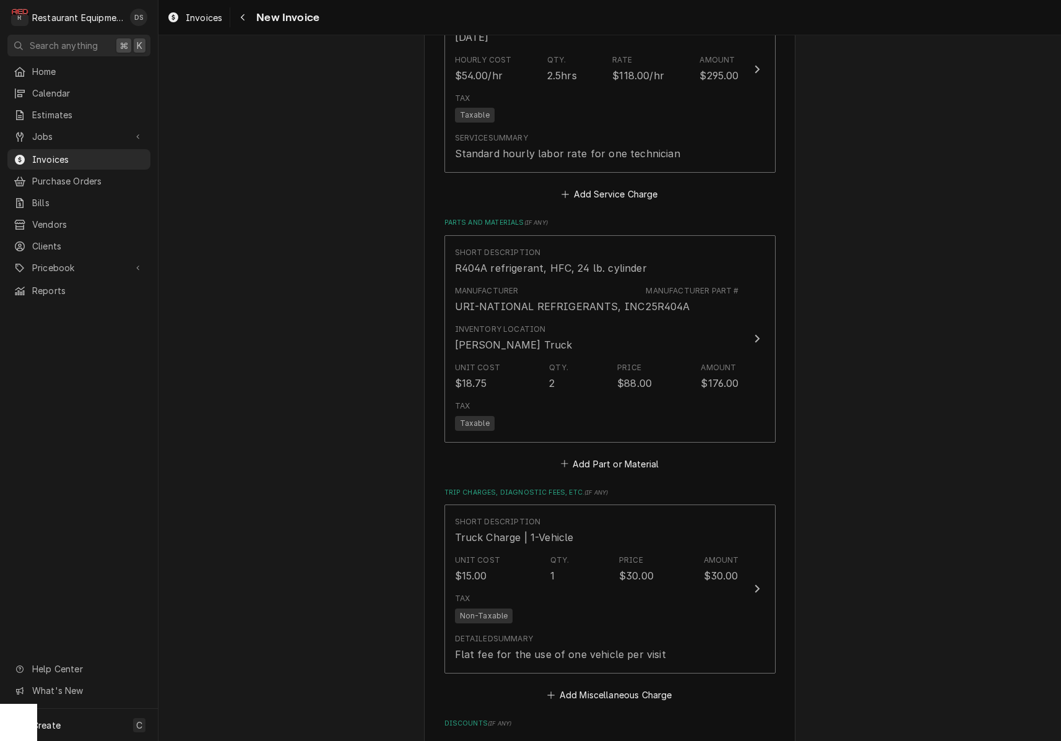
type textarea "x"
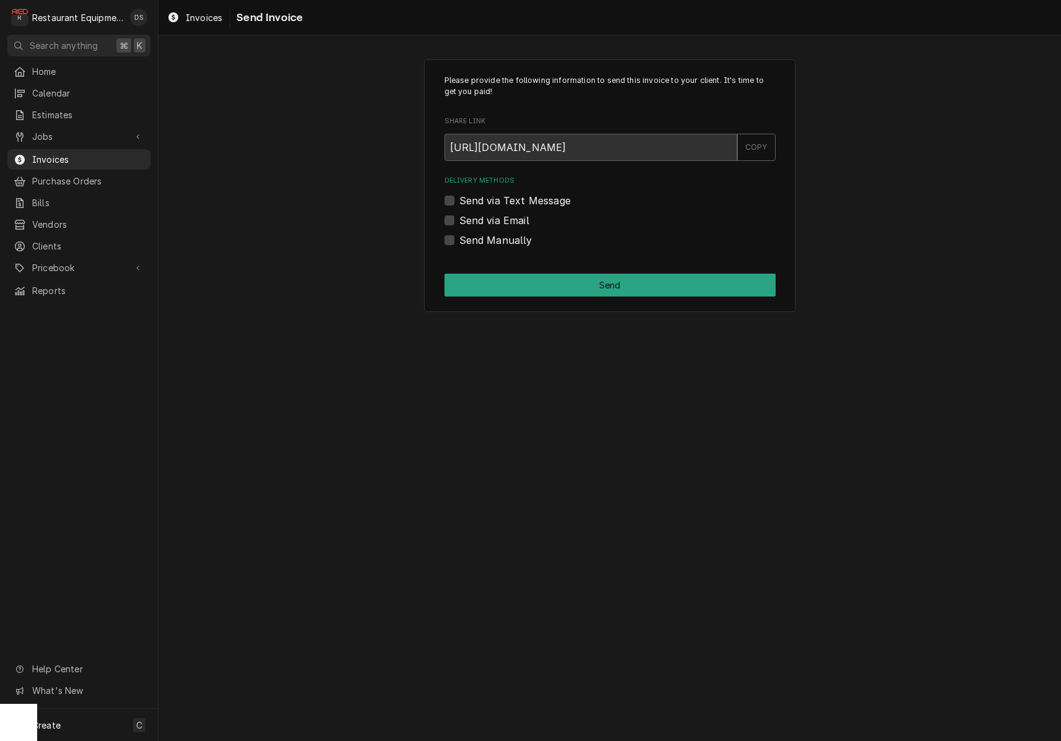
click at [459, 219] on label "Send via Email" at bounding box center [494, 220] width 70 height 15
click at [459, 219] on input "Send via Email" at bounding box center [624, 226] width 331 height 27
checkbox input "true"
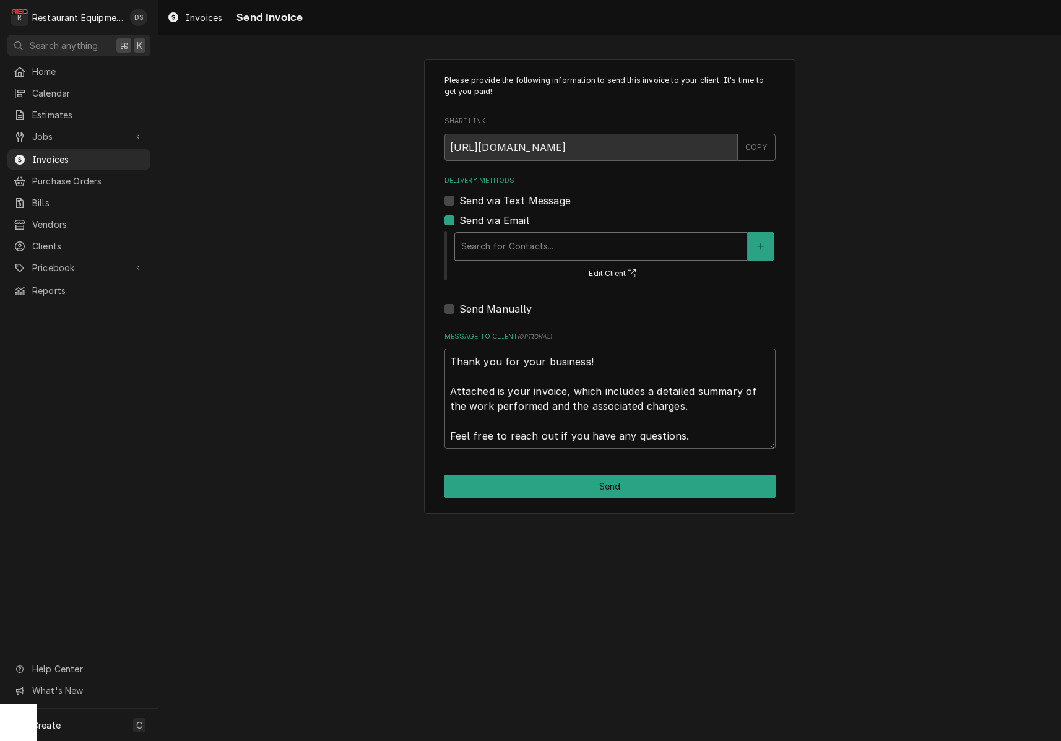
click at [547, 233] on div "Search for Contacts..." at bounding box center [601, 246] width 292 height 27
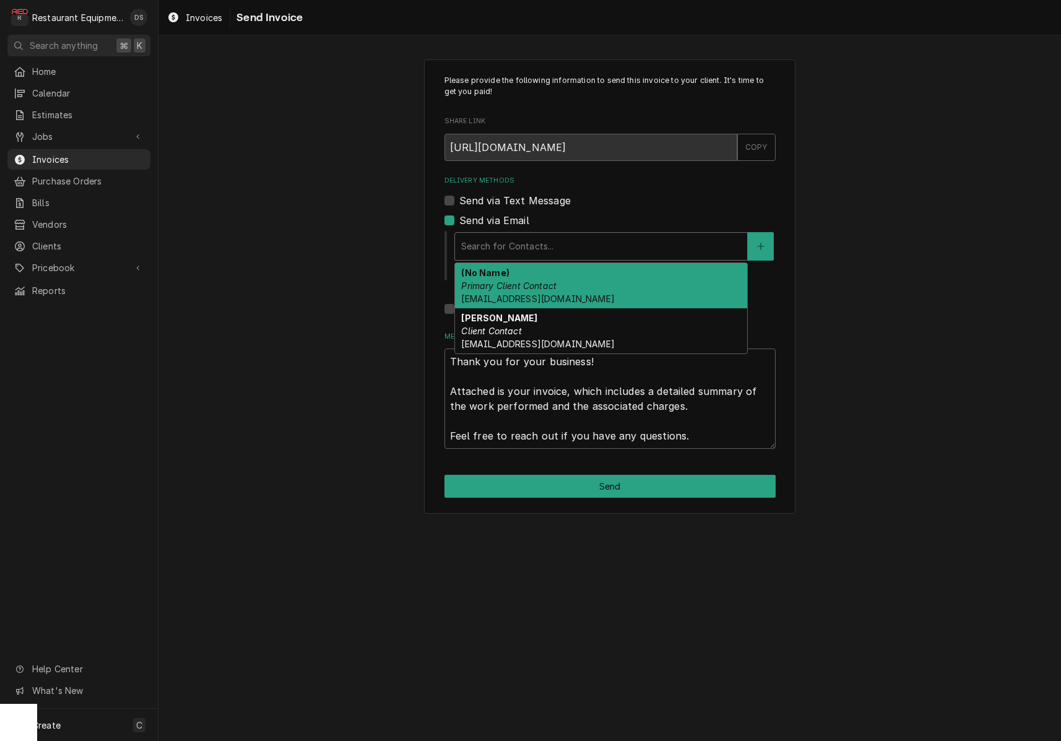
click at [544, 289] on em "Primary Client Contact" at bounding box center [508, 285] width 95 height 11
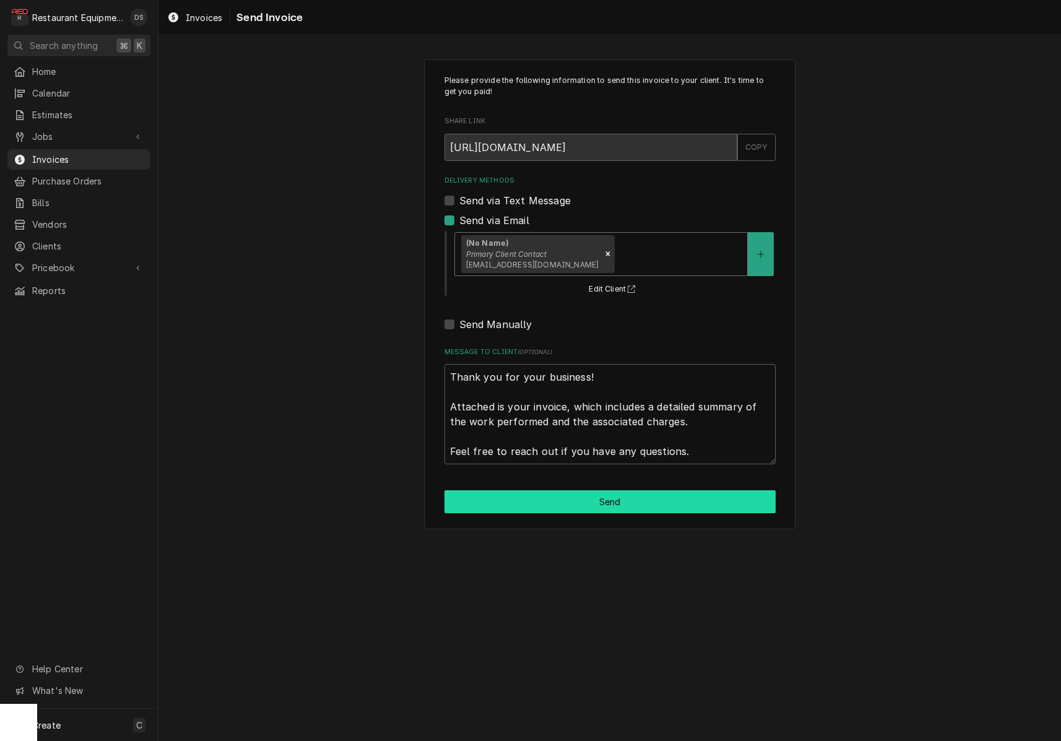
click at [601, 501] on button "Send" at bounding box center [609, 501] width 331 height 23
type textarea "x"
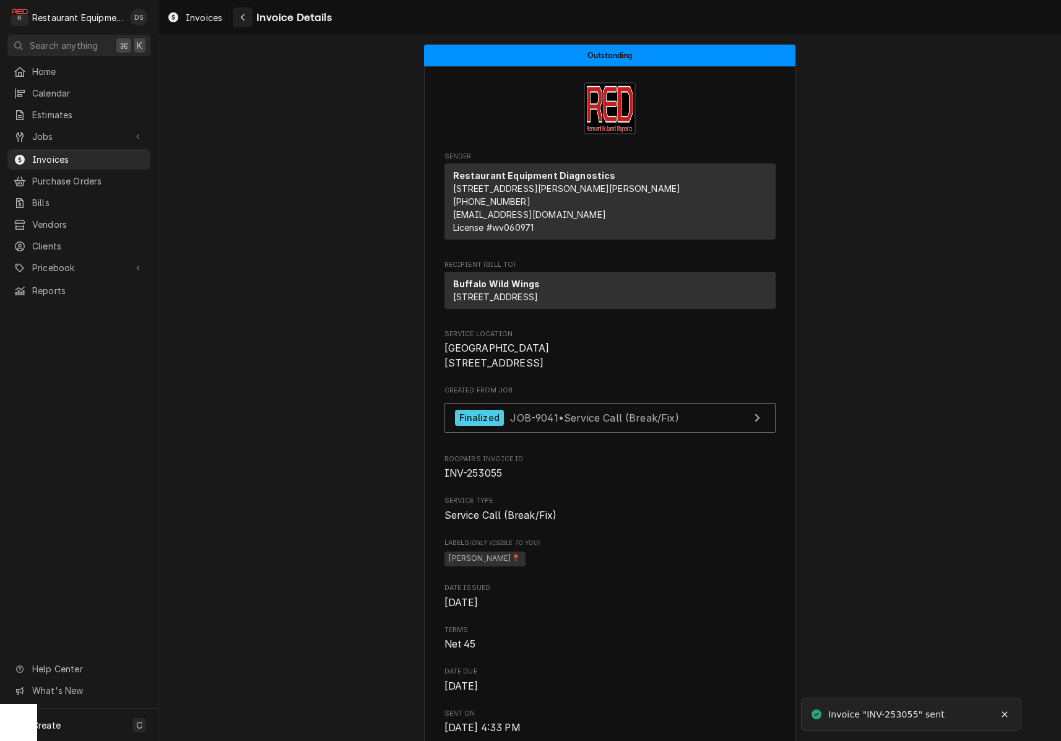
click at [239, 19] on div "Navigate back" at bounding box center [242, 17] width 12 height 12
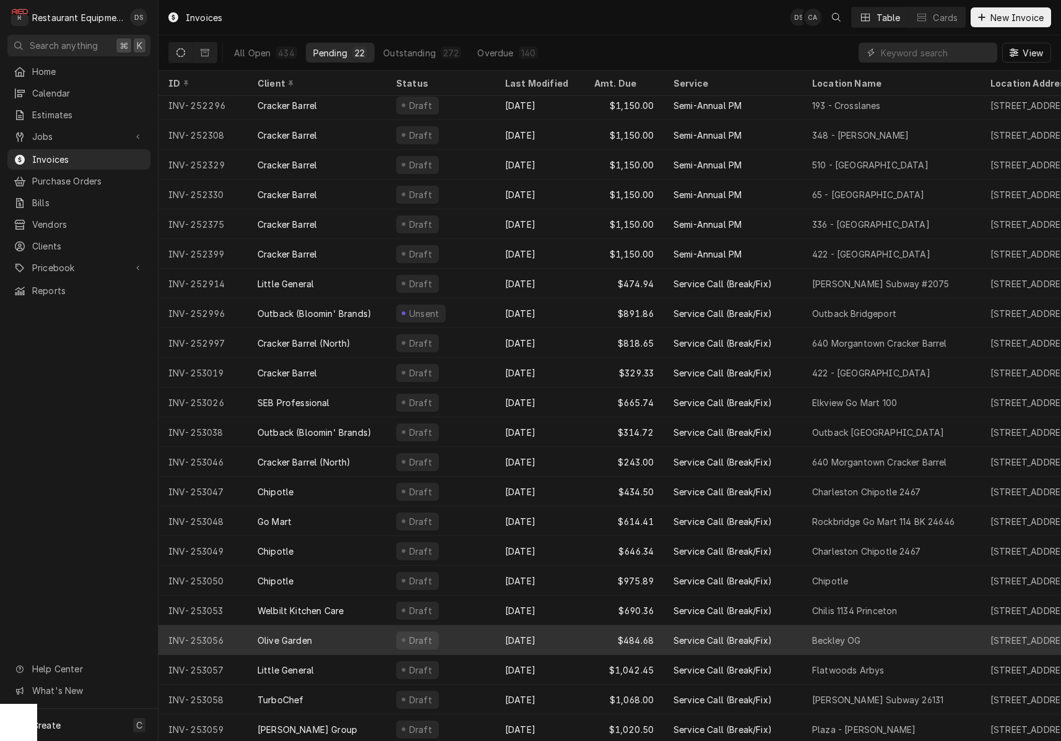
click at [563, 634] on div "[DATE]" at bounding box center [539, 640] width 89 height 30
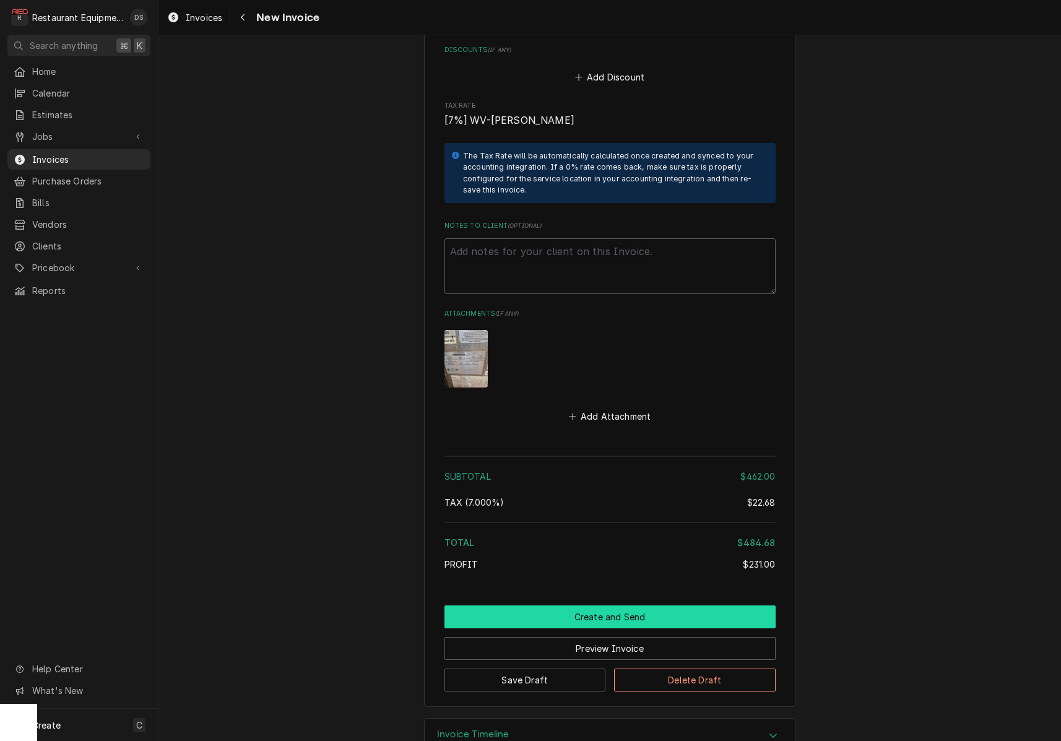
click at [600, 605] on button "Create and Send" at bounding box center [609, 616] width 331 height 23
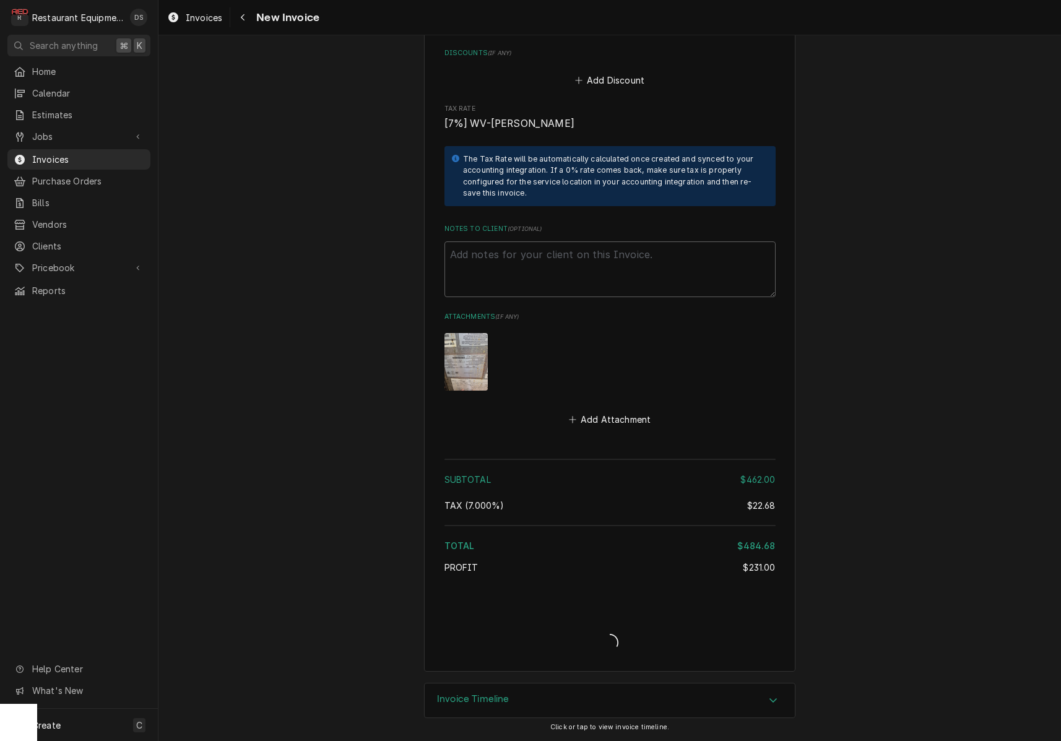
scroll to position [2335, 0]
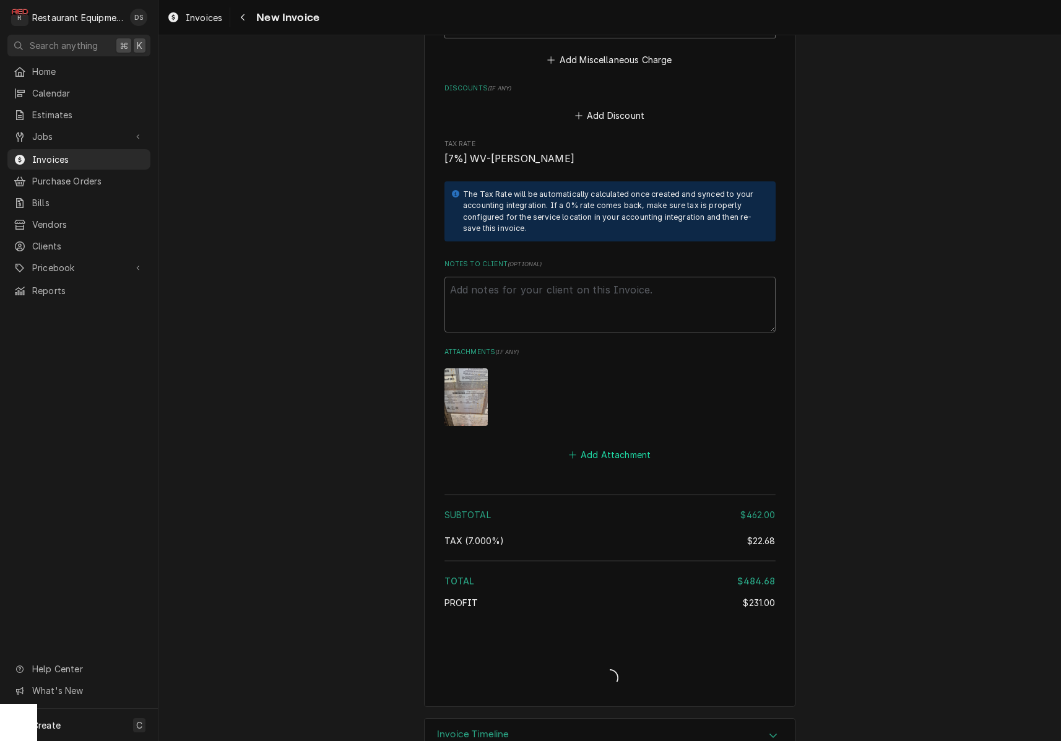
type textarea "x"
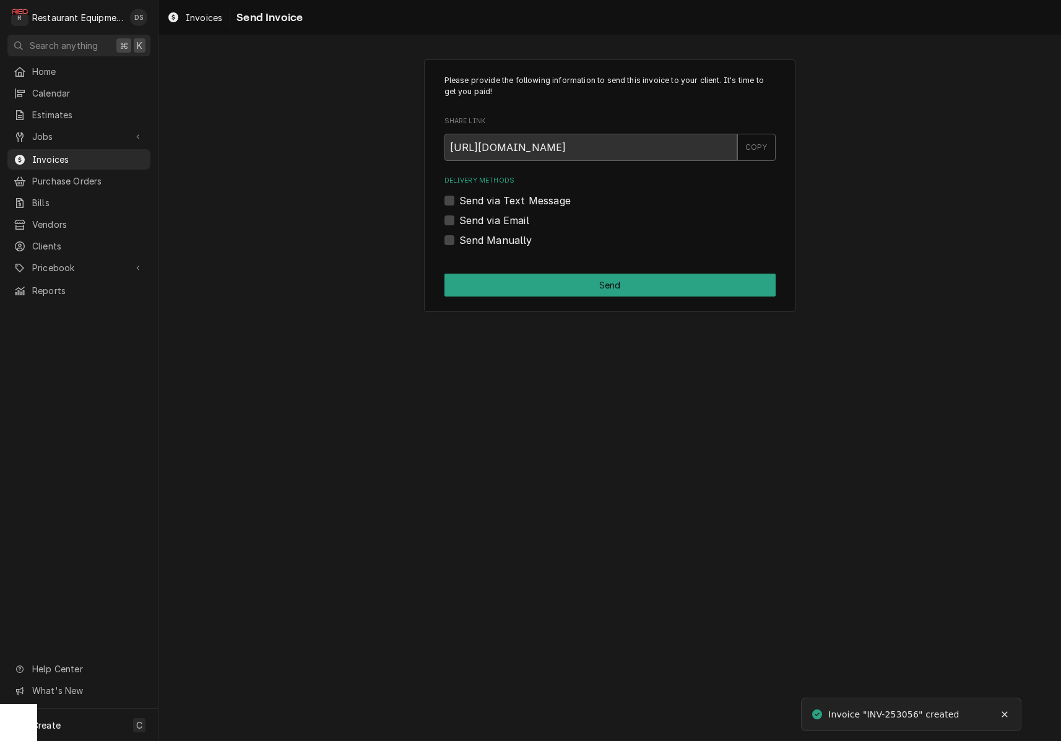
click at [459, 217] on label "Send via Email" at bounding box center [494, 220] width 70 height 15
click at [459, 217] on input "Send via Email" at bounding box center [624, 226] width 331 height 27
checkbox input "true"
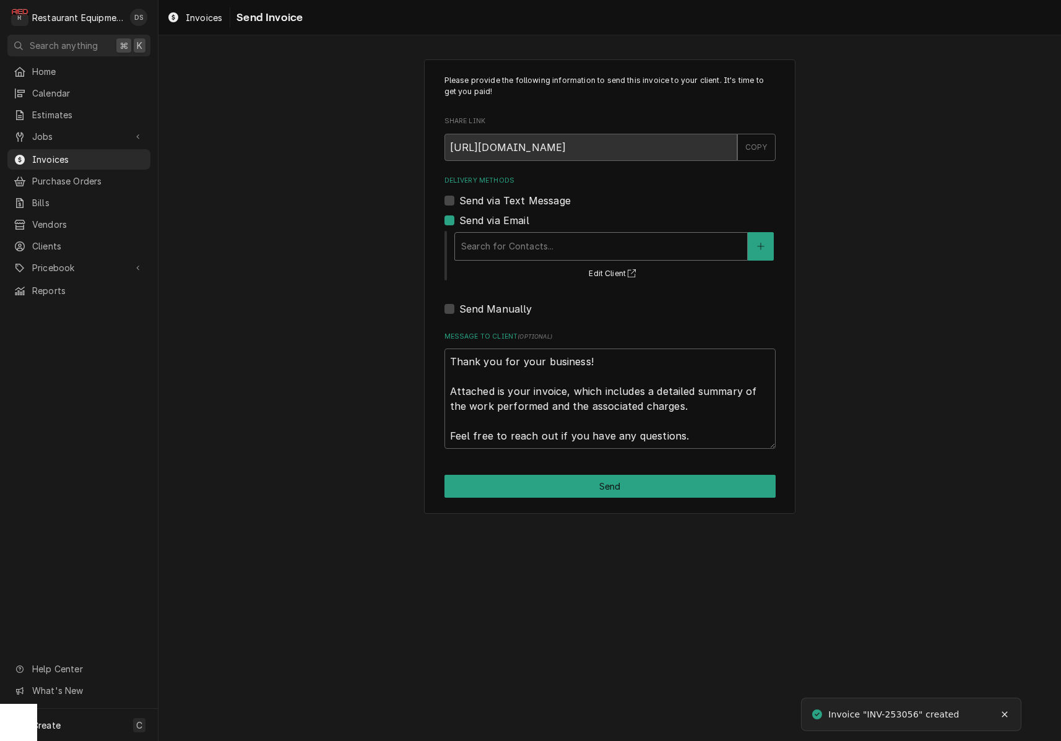
click at [560, 240] on div "Delivery Methods" at bounding box center [601, 246] width 280 height 22
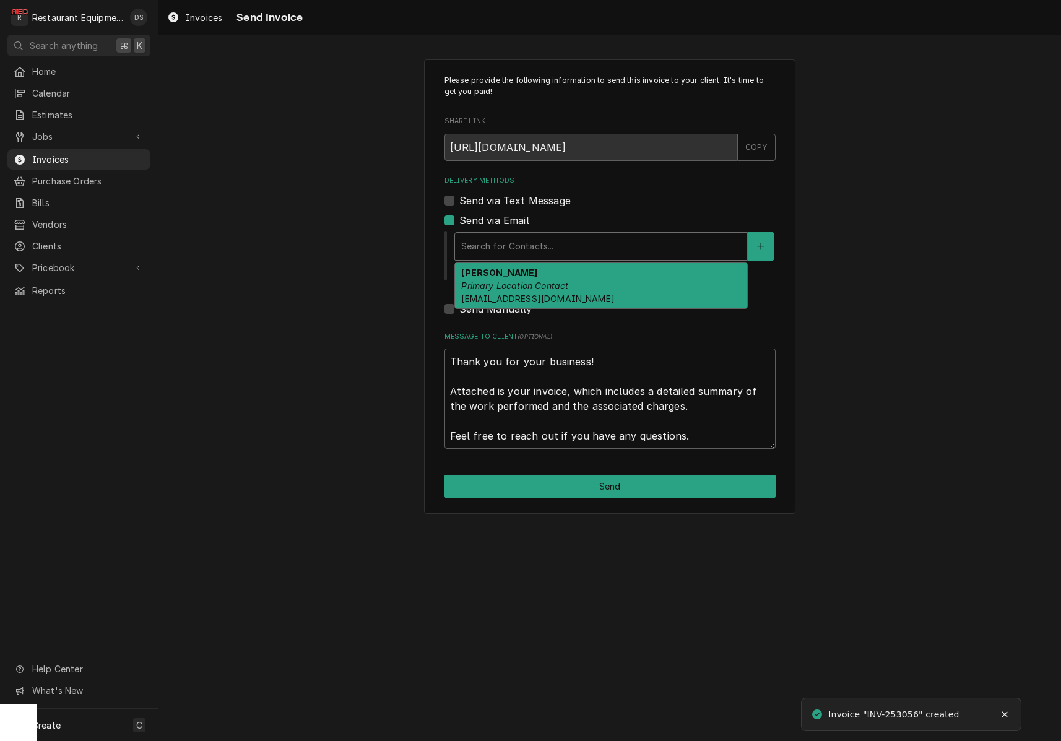
click at [566, 269] on div "Michelle Morris Primary Location Contact mxmorris@olivegarden.com" at bounding box center [601, 285] width 292 height 45
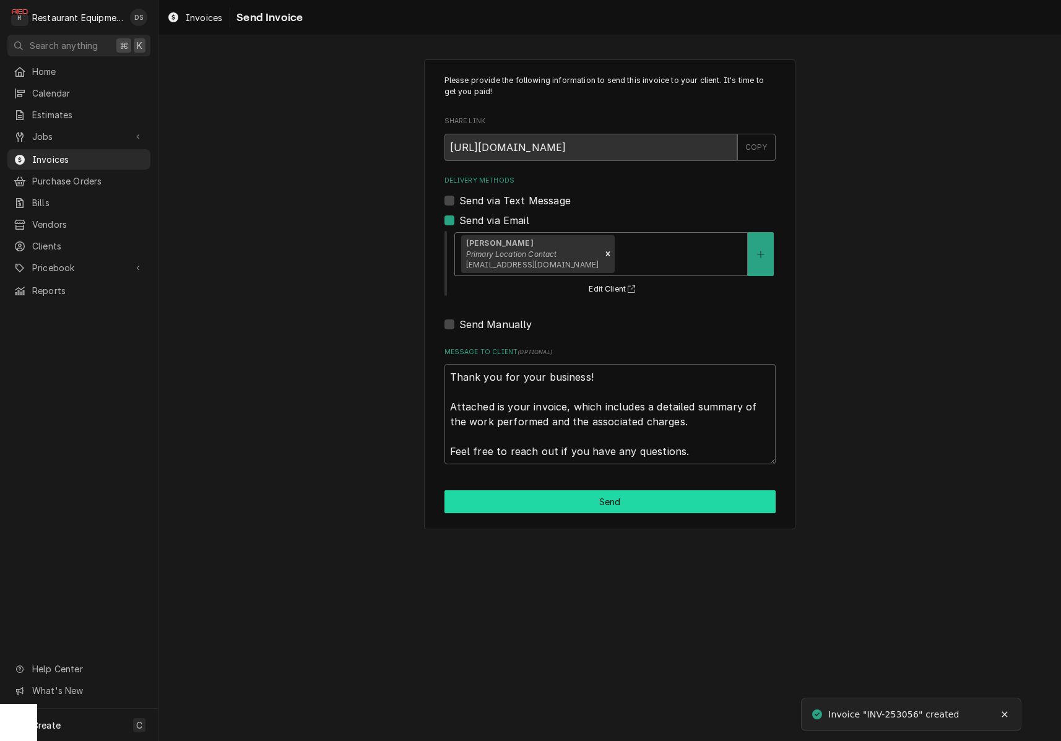
click at [616, 490] on button "Send" at bounding box center [609, 501] width 331 height 23
type textarea "x"
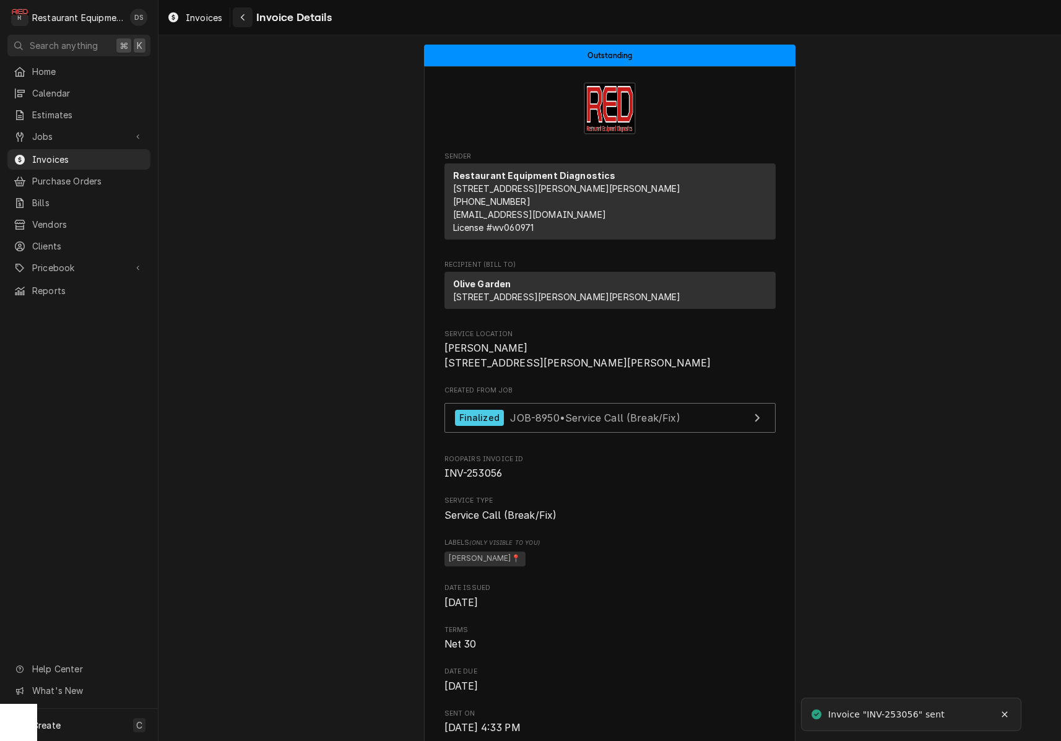
click at [251, 17] on button "Navigate back" at bounding box center [243, 17] width 20 height 20
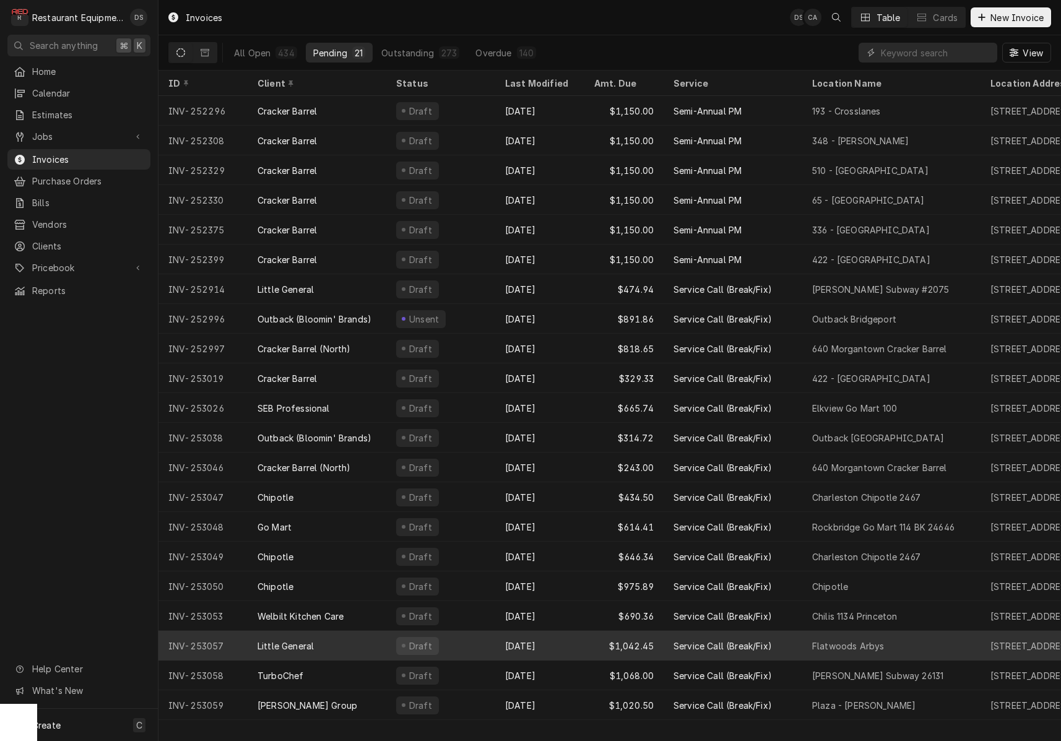
click at [569, 641] on div "Oct 6" at bounding box center [539, 646] width 89 height 30
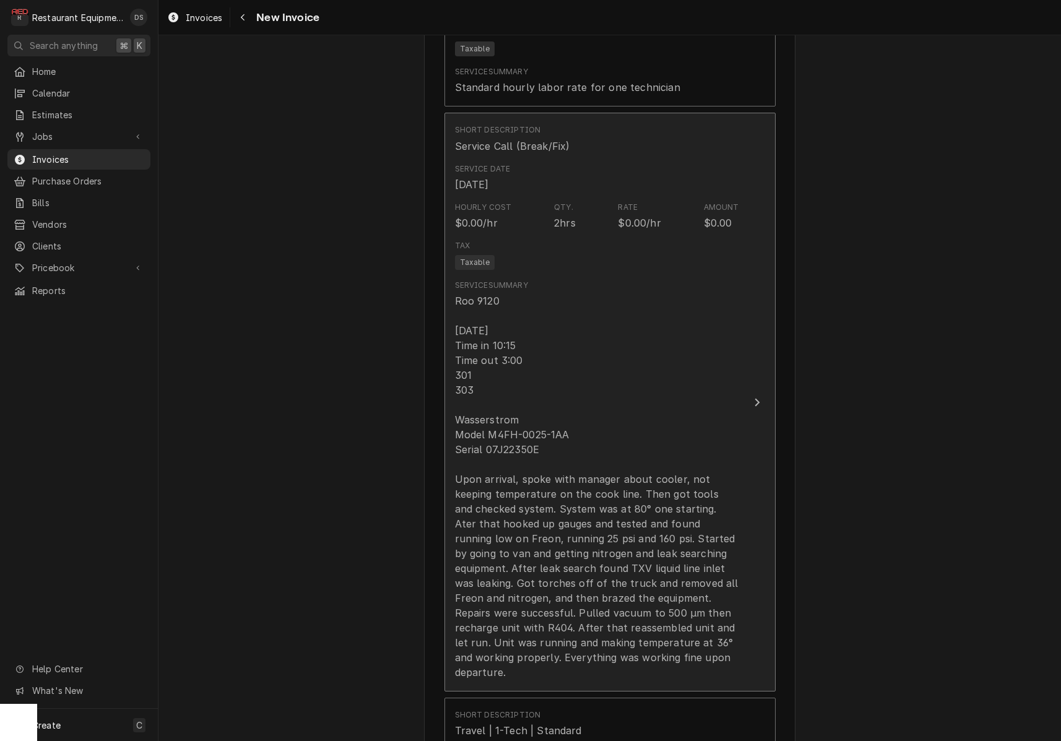
scroll to position [976, 0]
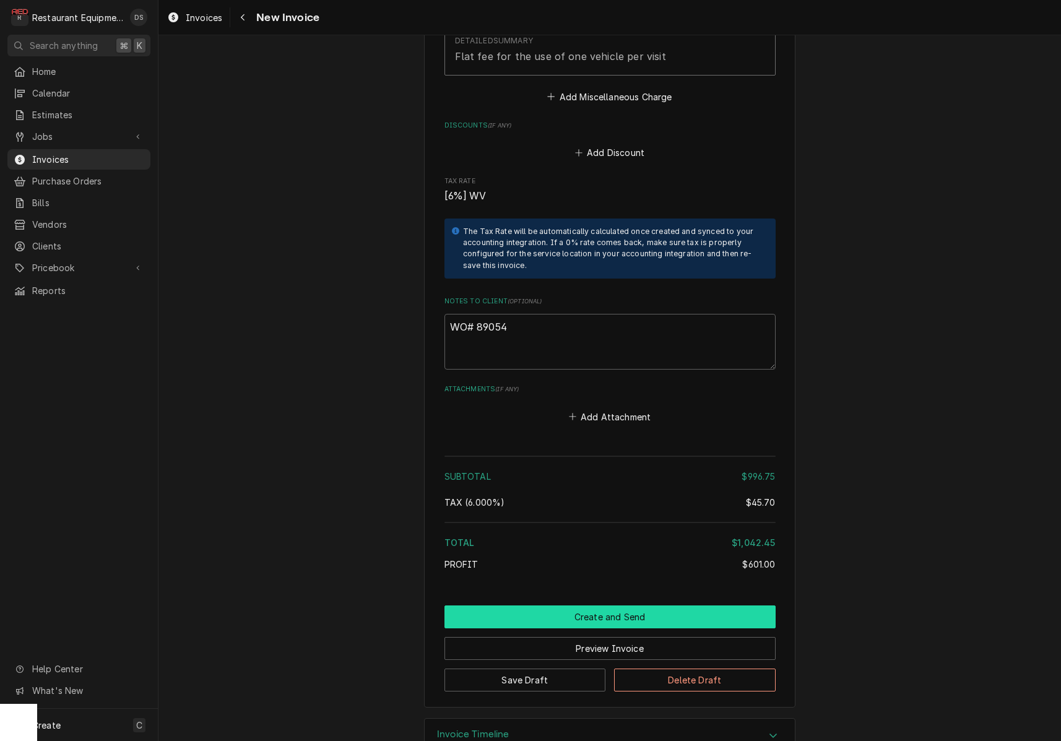
click at [618, 605] on button "Create and Send" at bounding box center [609, 616] width 331 height 23
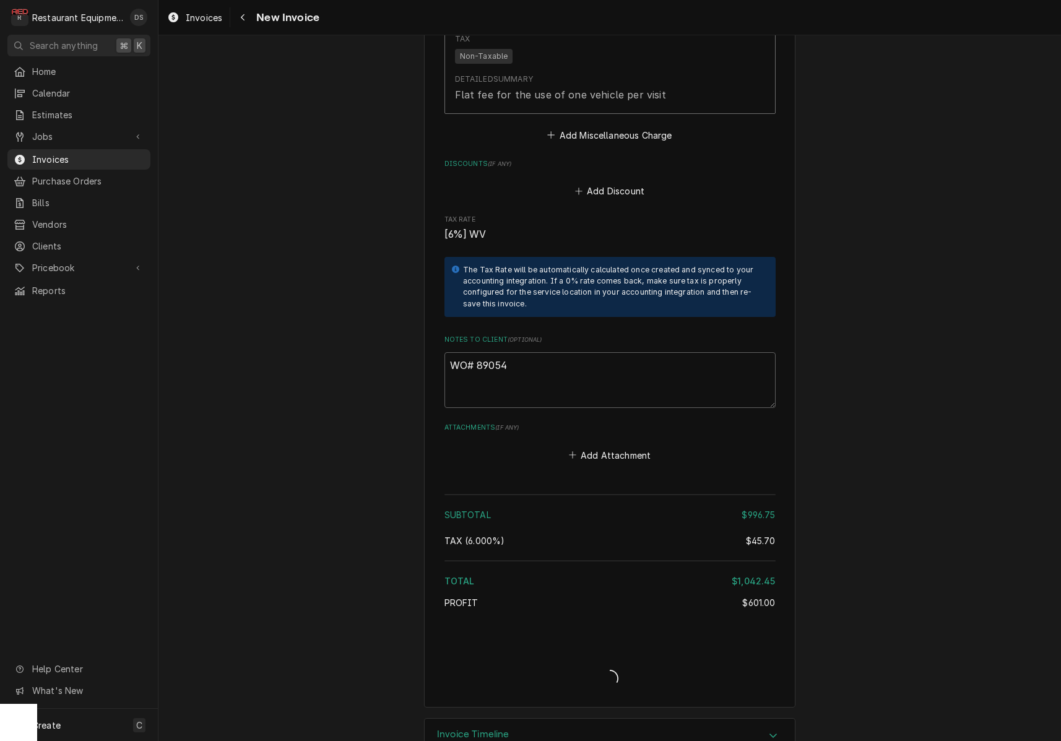
type textarea "x"
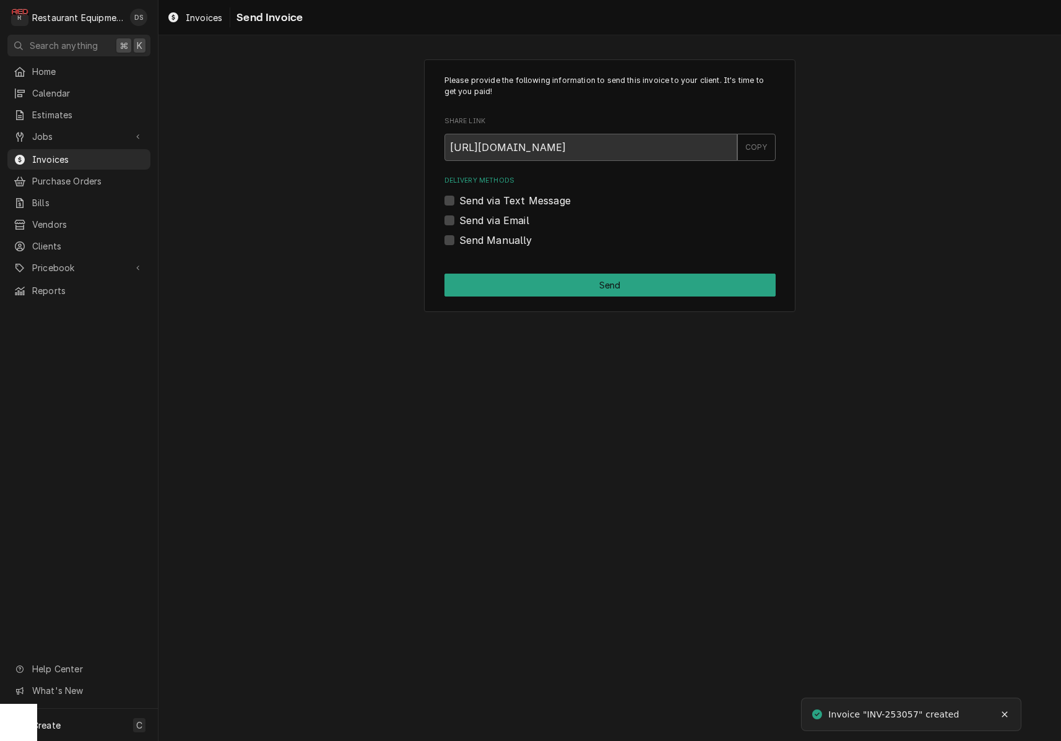
click at [459, 217] on label "Send via Email" at bounding box center [494, 220] width 70 height 15
click at [459, 217] on input "Send via Email" at bounding box center [624, 226] width 331 height 27
checkbox input "true"
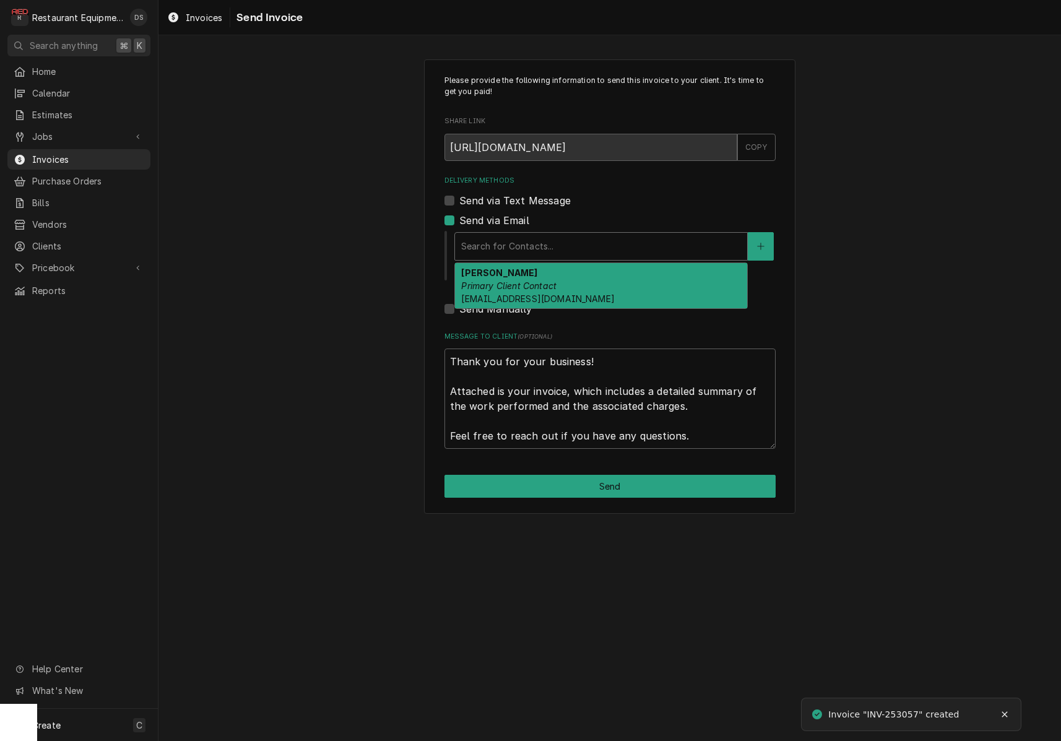
click at [544, 242] on div "Search for Contacts..." at bounding box center [601, 246] width 280 height 13
click at [548, 274] on div "[PERSON_NAME] Primary Client Contact [EMAIL_ADDRESS][DOMAIN_NAME]" at bounding box center [601, 285] width 292 height 45
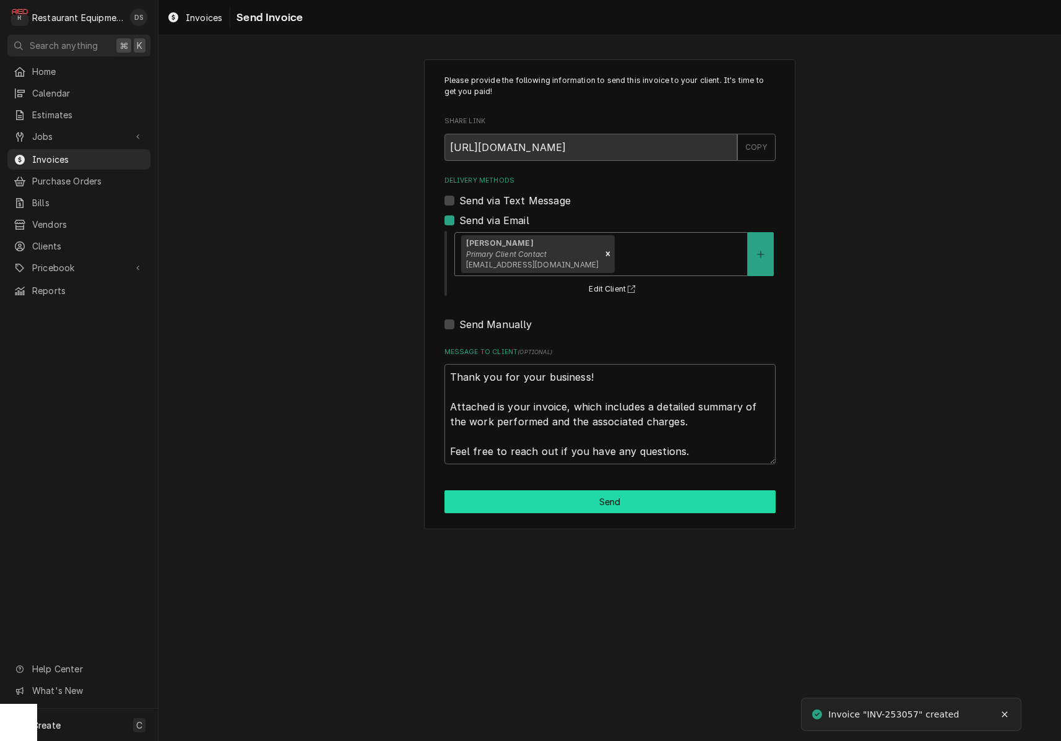
click at [628, 501] on button "Send" at bounding box center [609, 501] width 331 height 23
type textarea "x"
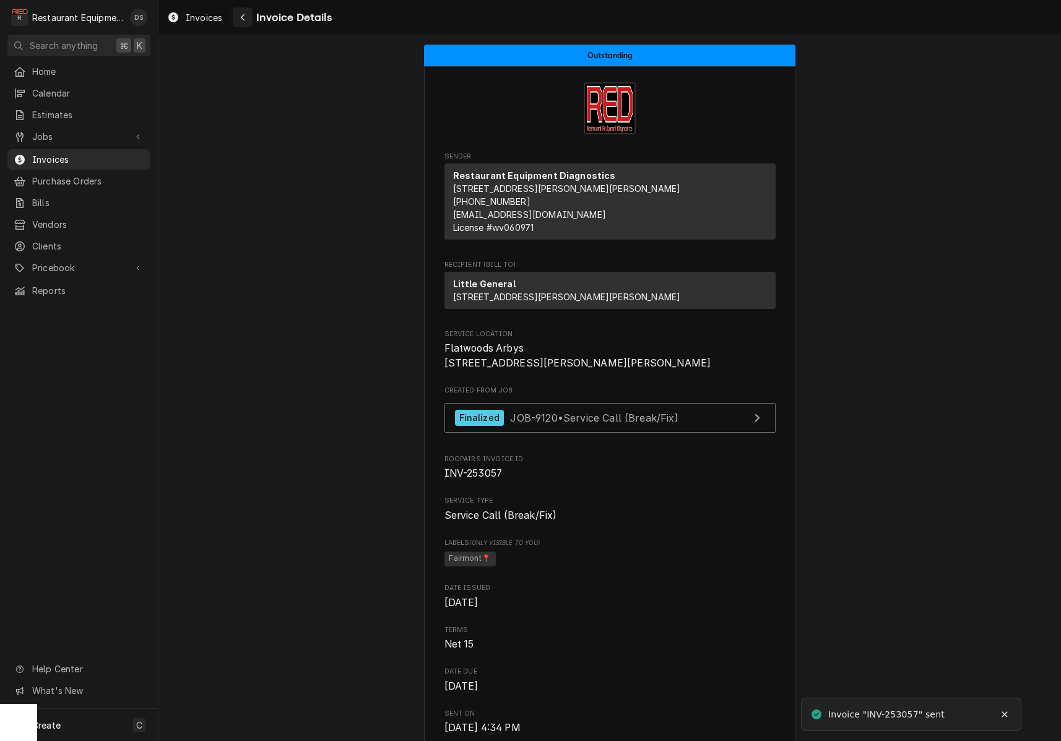
click at [244, 17] on icon "Navigate back" at bounding box center [243, 17] width 6 height 9
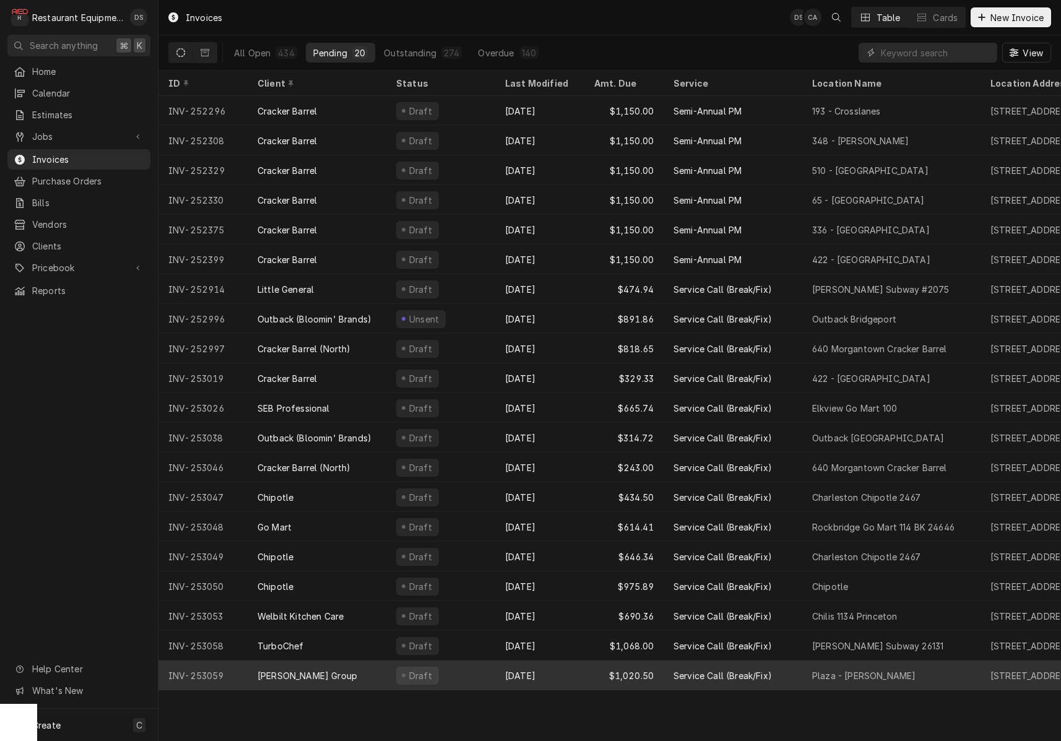
click at [576, 673] on div "[DATE]" at bounding box center [539, 676] width 89 height 30
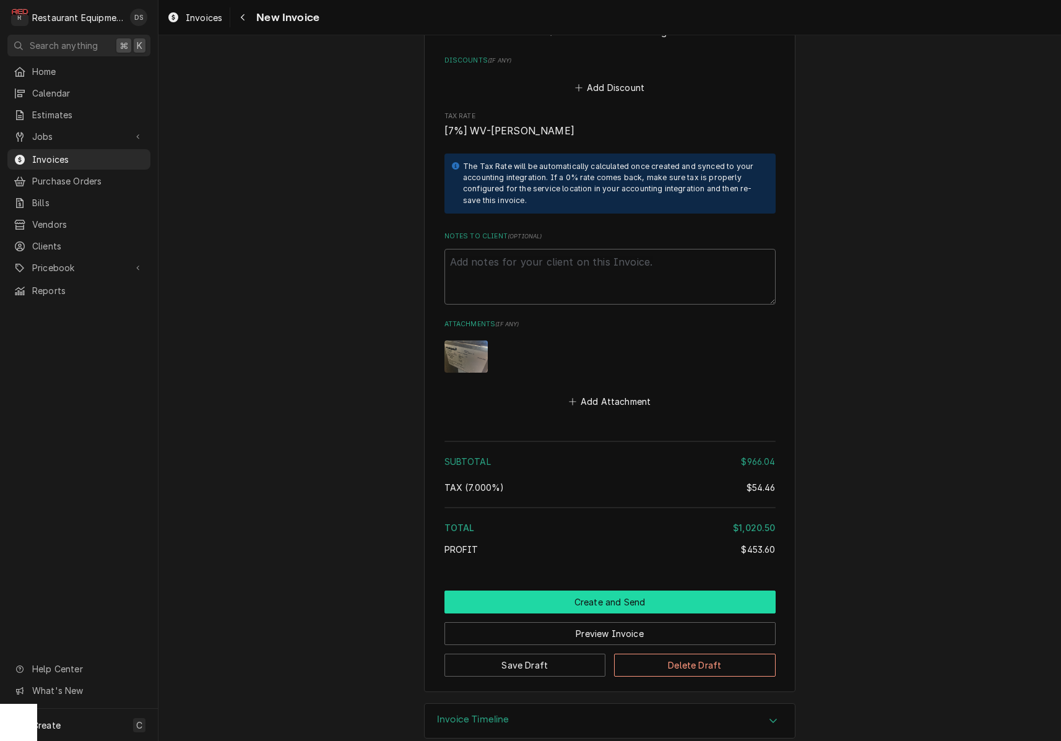
click at [623, 591] on button "Create and Send" at bounding box center [609, 602] width 331 height 23
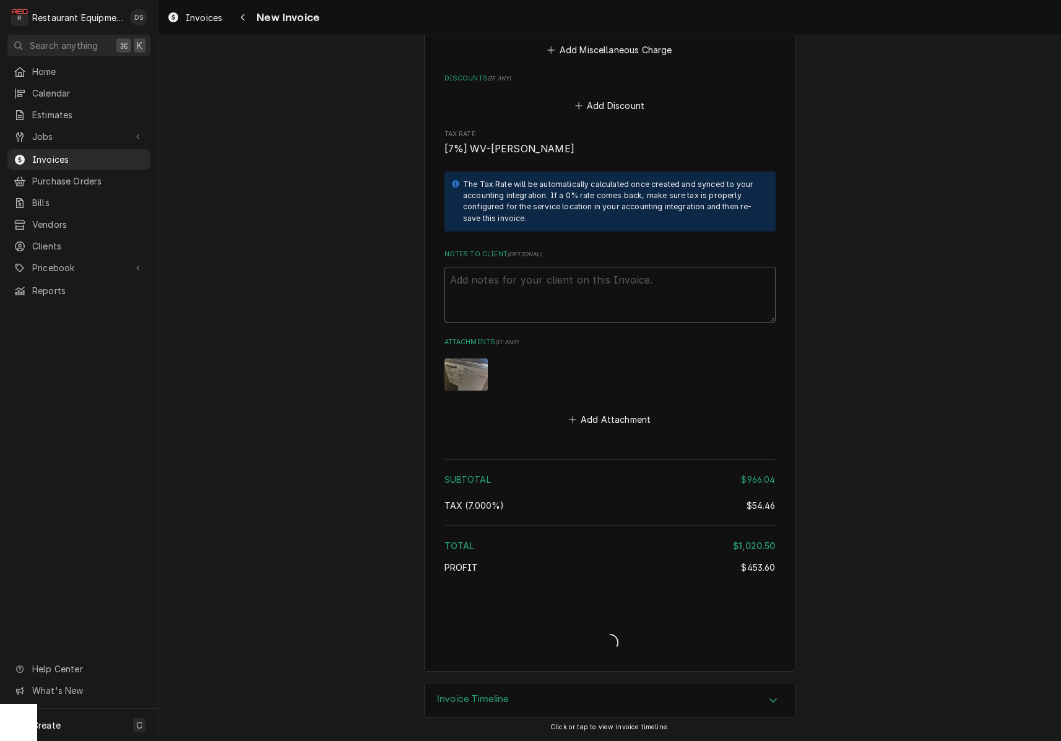
scroll to position [2092, 0]
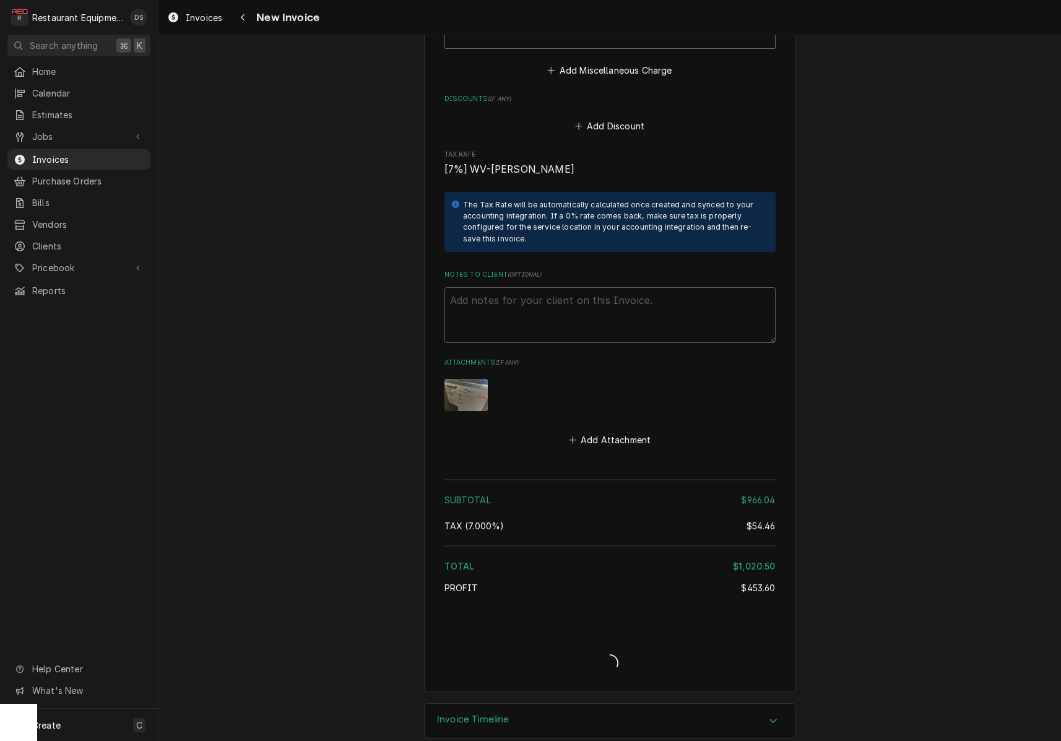
type textarea "x"
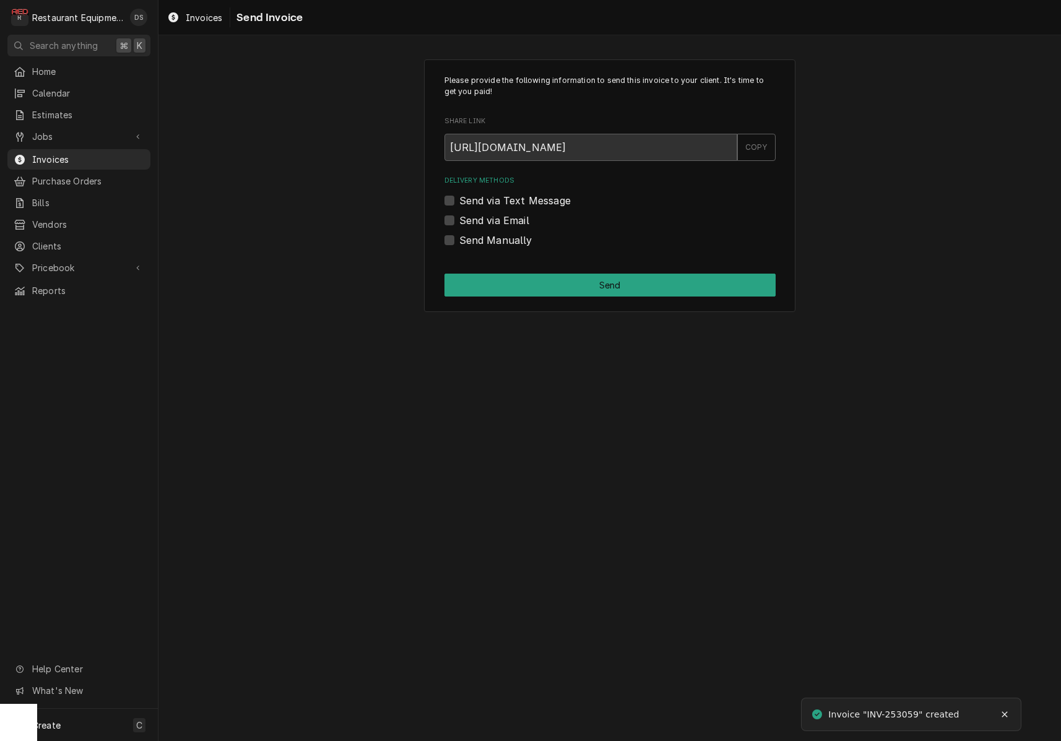
click at [459, 219] on label "Send via Email" at bounding box center [494, 220] width 70 height 15
click at [459, 219] on input "Send via Email" at bounding box center [624, 226] width 331 height 27
checkbox input "true"
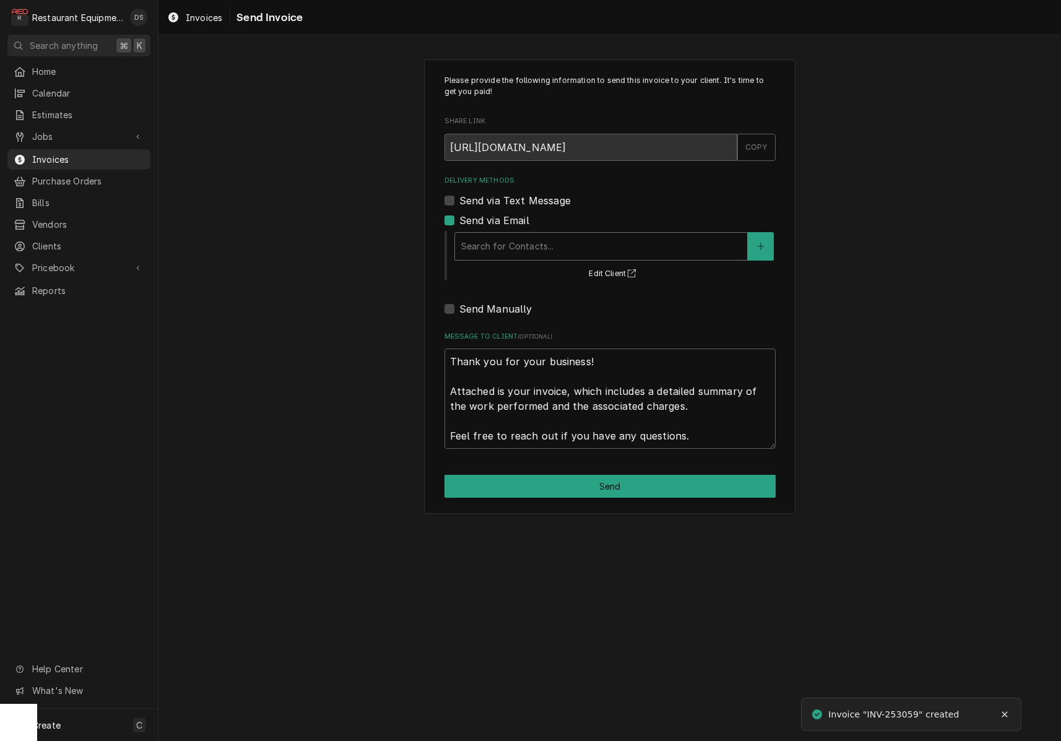
click at [565, 257] on div "Search for Contacts..." at bounding box center [601, 246] width 292 height 27
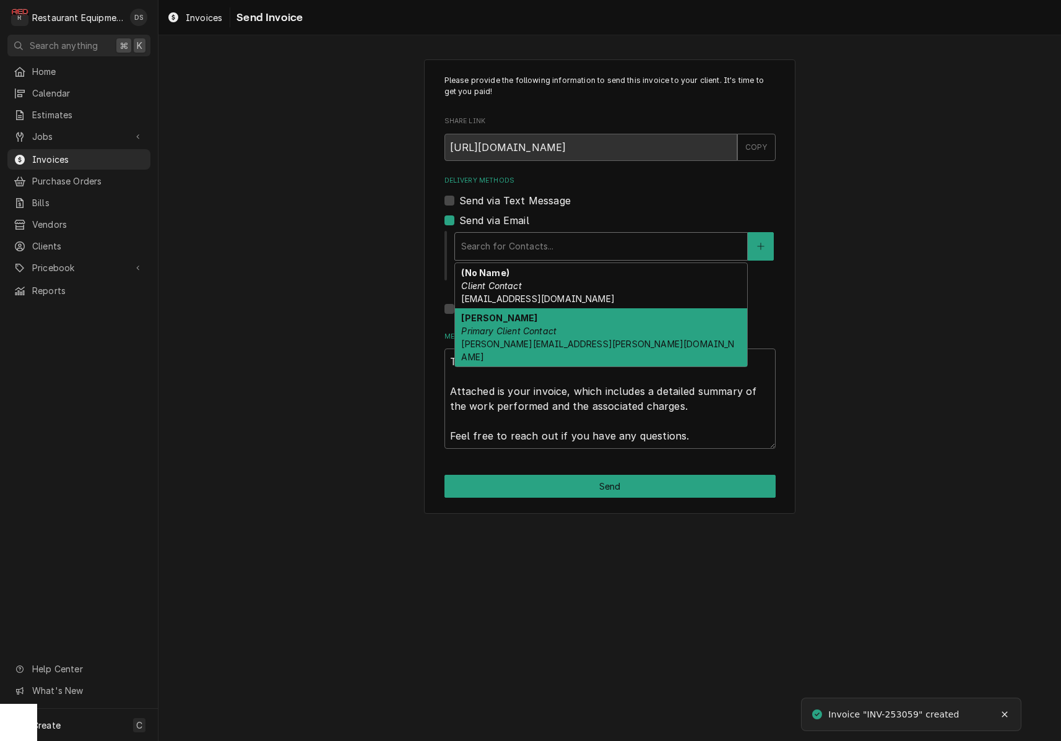
click at [563, 321] on div "[PERSON_NAME] Primary Client Contact [PERSON_NAME][EMAIL_ADDRESS][PERSON_NAME][…" at bounding box center [601, 337] width 292 height 58
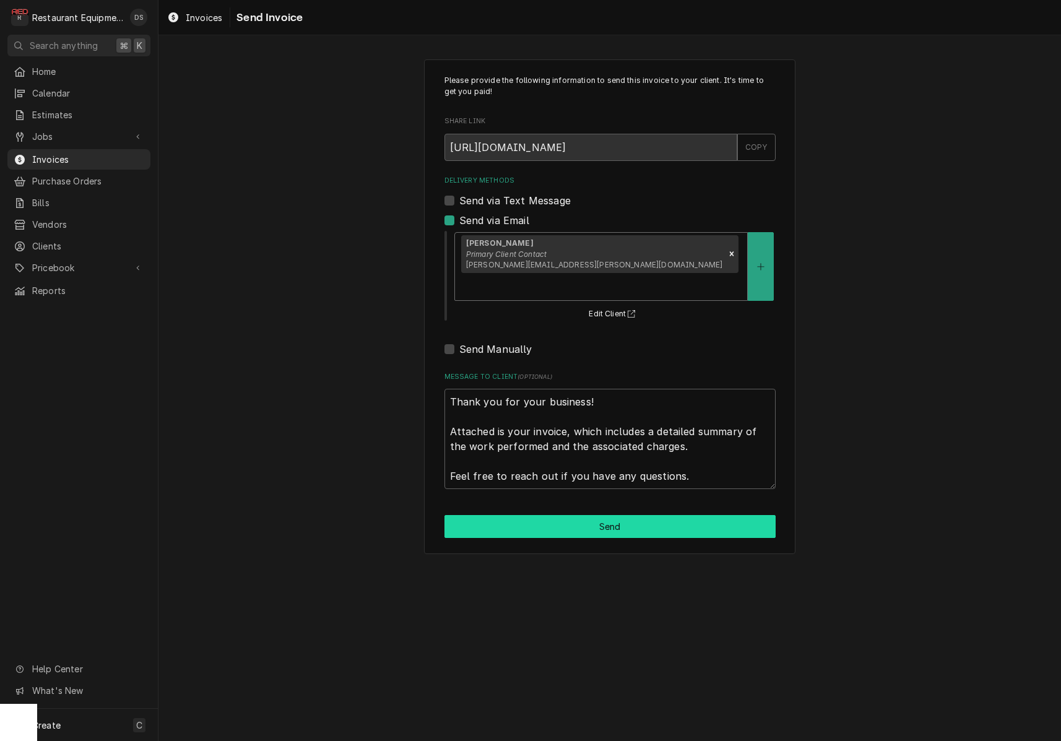
click at [633, 515] on button "Send" at bounding box center [609, 526] width 331 height 23
type textarea "x"
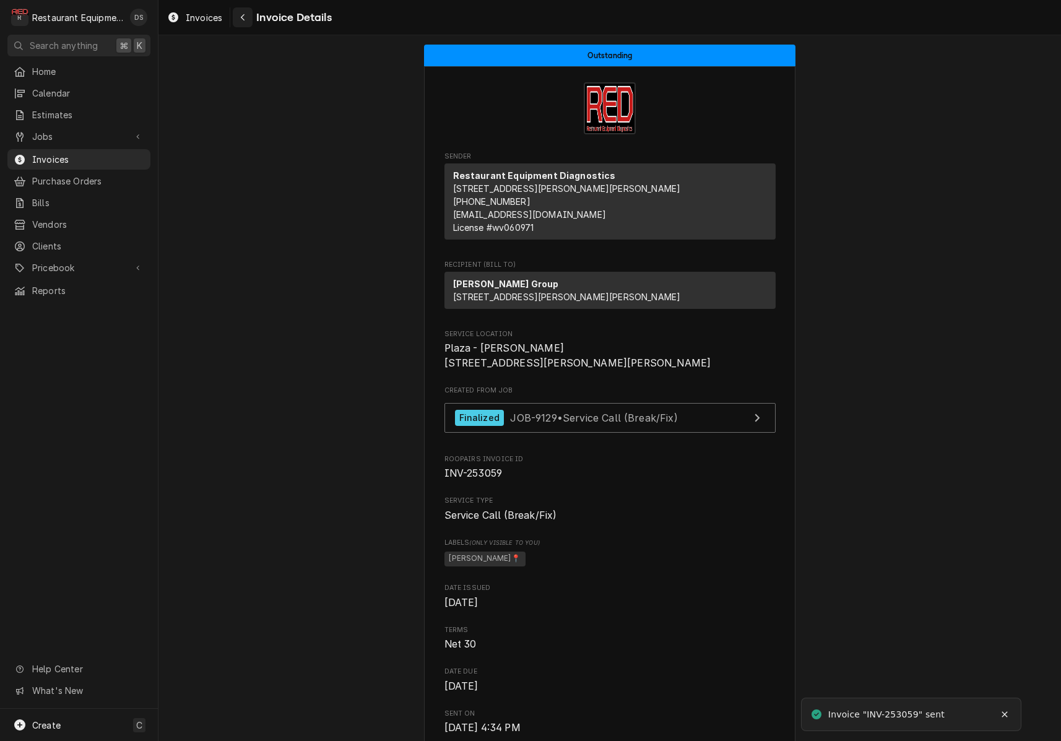
click at [246, 17] on div "Navigate back" at bounding box center [242, 17] width 12 height 12
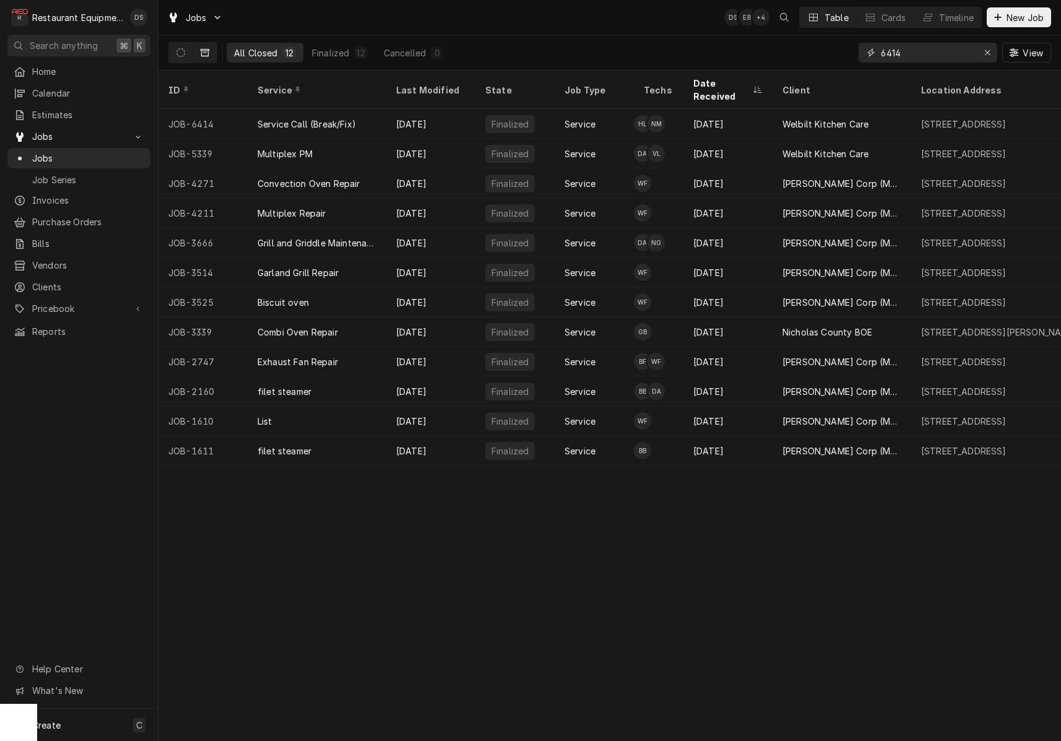
drag, startPoint x: 992, startPoint y: 51, endPoint x: 982, endPoint y: 52, distance: 9.3
click at [991, 51] on div "Erase input" at bounding box center [987, 52] width 12 height 12
click at [948, 55] on input "Dynamic Content Wrapper" at bounding box center [939, 53] width 116 height 20
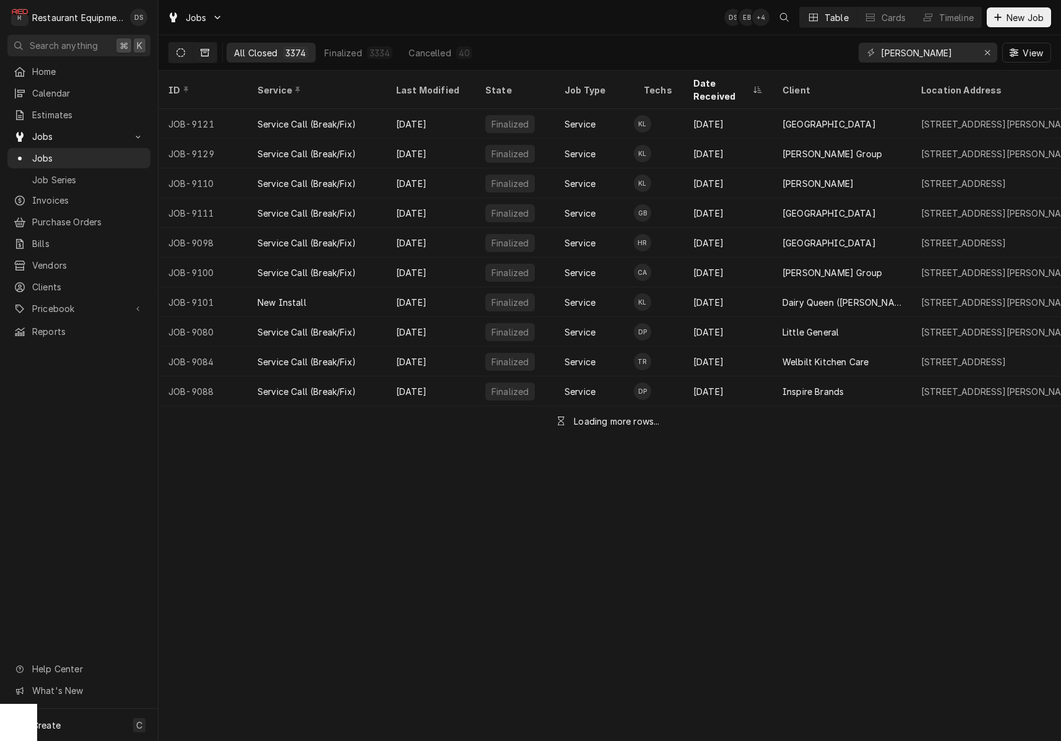
click at [181, 59] on button "Dynamic Content Wrapper" at bounding box center [181, 53] width 24 height 20
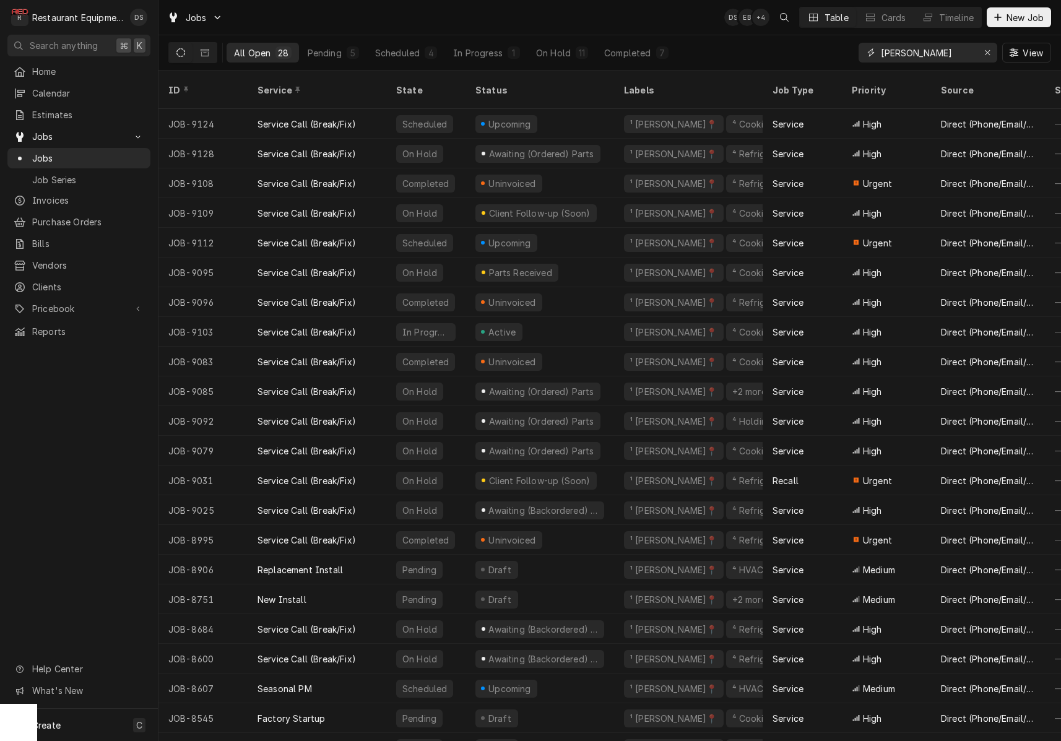
click at [921, 54] on input "[PERSON_NAME]" at bounding box center [927, 53] width 93 height 20
type input "nitro"
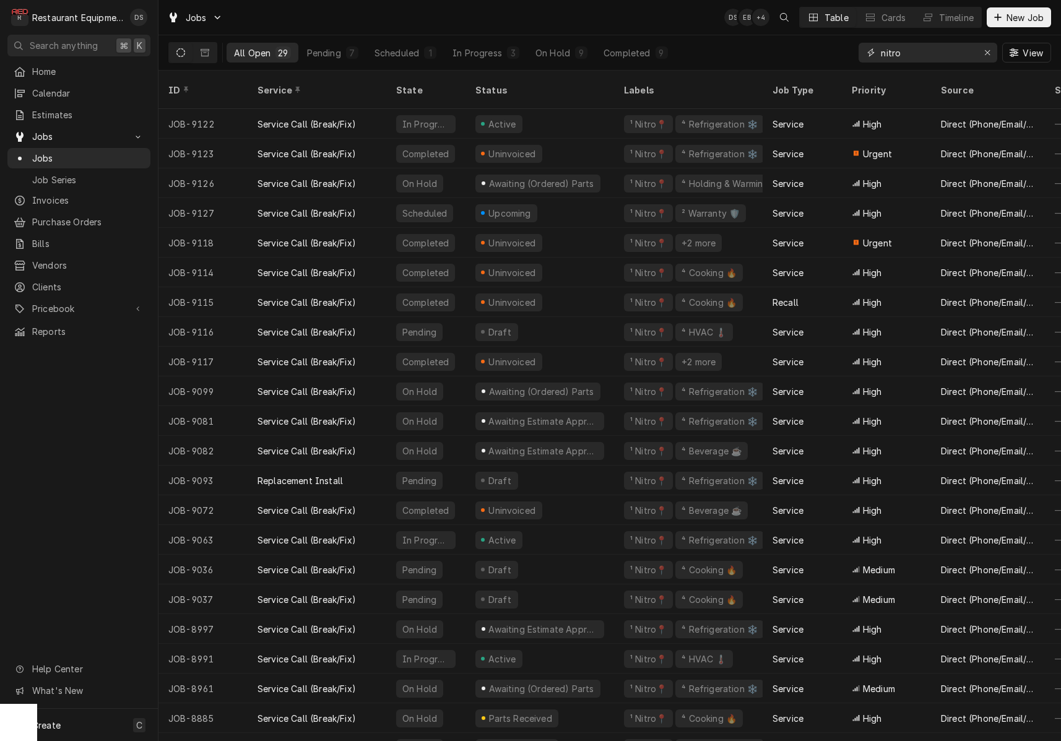
click at [986, 56] on icon "Erase input" at bounding box center [987, 52] width 7 height 9
click at [974, 56] on input "Dynamic Content Wrapper" at bounding box center [927, 53] width 93 height 20
click at [948, 56] on input "Dynamic Content Wrapper" at bounding box center [939, 53] width 116 height 20
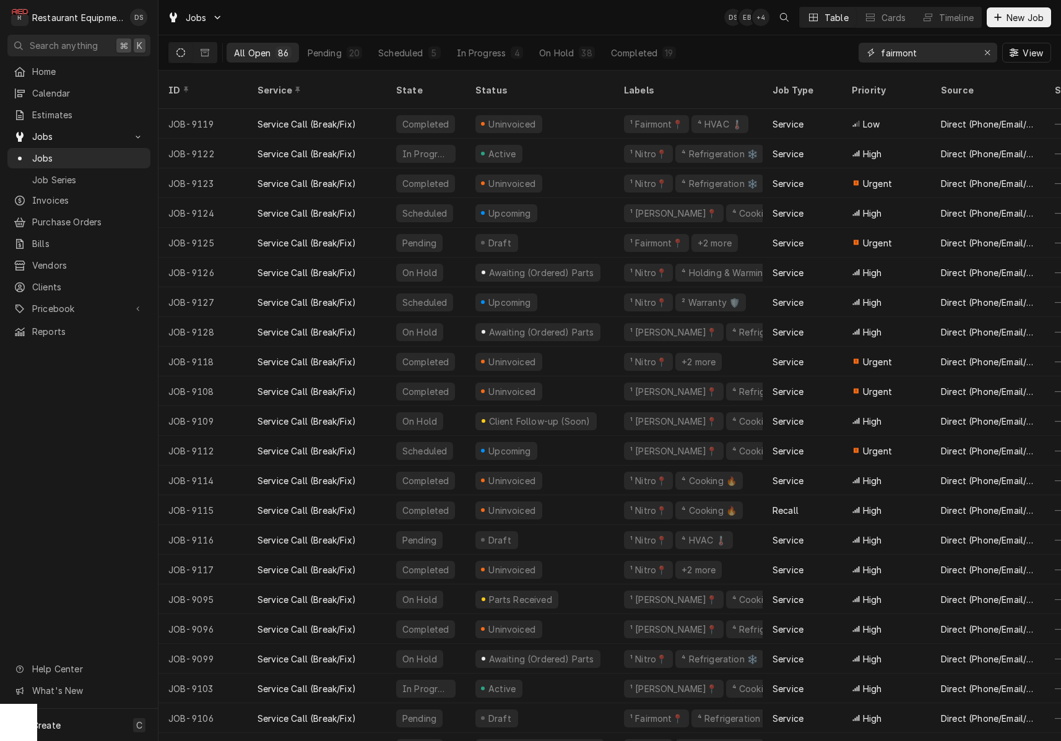
type input "fairmont"
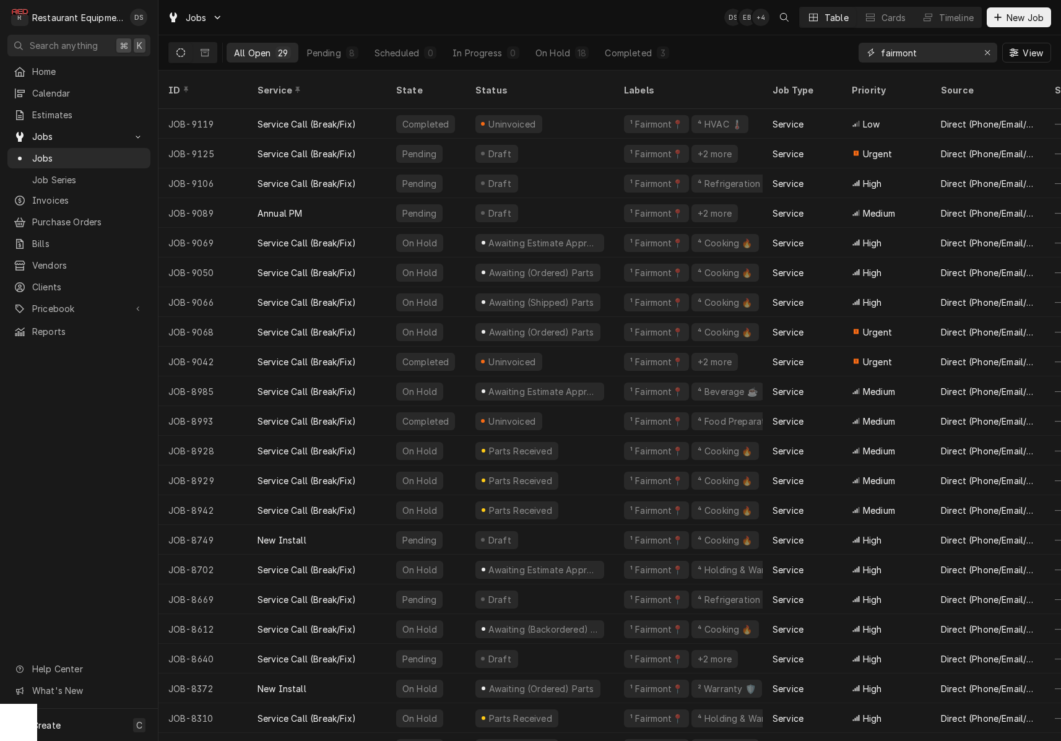
click at [985, 51] on icon "Erase input" at bounding box center [987, 52] width 7 height 9
click at [985, 51] on input "Dynamic Content Wrapper" at bounding box center [939, 53] width 116 height 20
